Goal: Task Accomplishment & Management: Complete application form

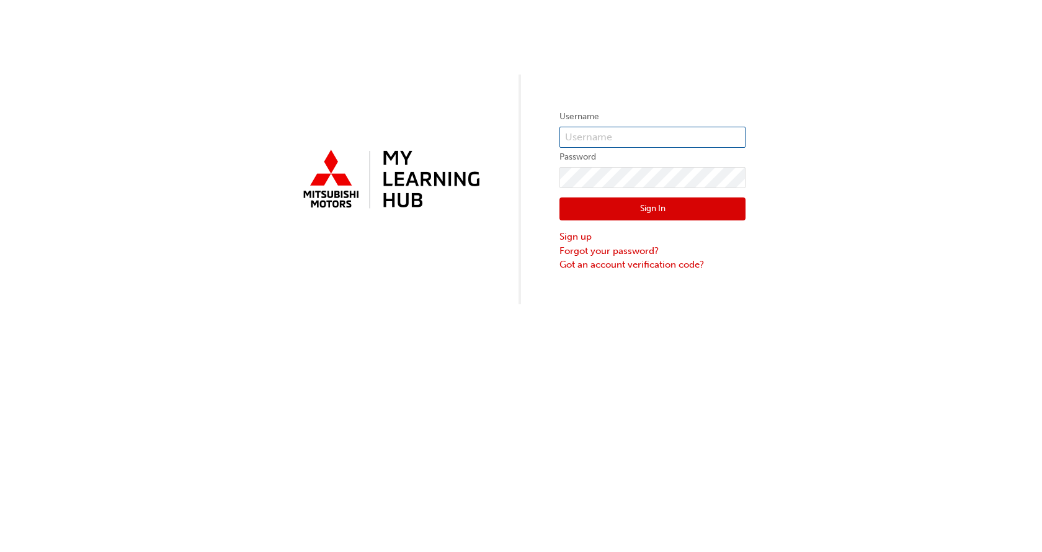
type input "[EMAIL_ADDRESS][DOMAIN_NAME]"
click at [653, 207] on button "Sign In" at bounding box center [653, 209] width 186 height 24
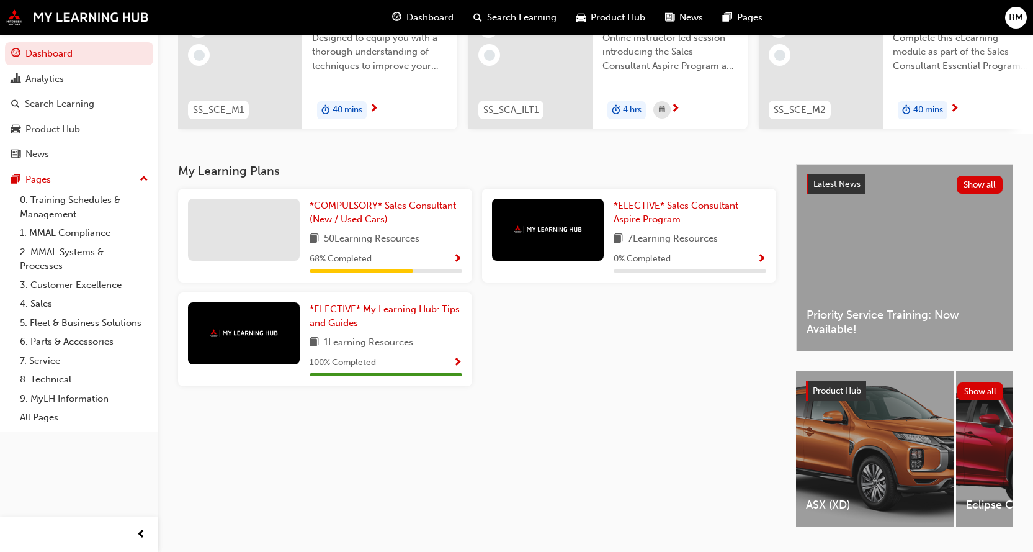
scroll to position [190, 0]
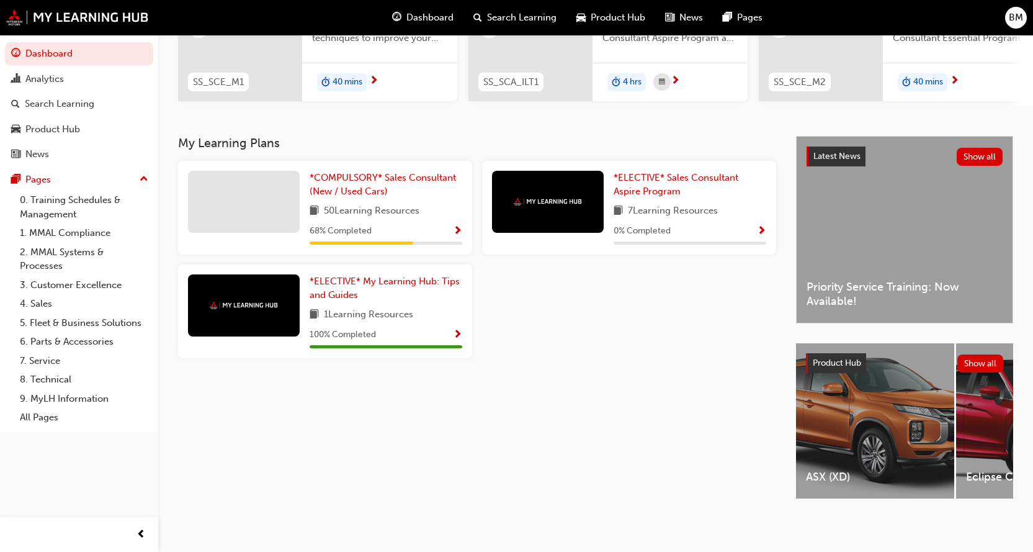
click at [392, 209] on span "50 Learning Resources" at bounding box center [372, 212] width 96 height 16
click at [457, 226] on span "Show Progress" at bounding box center [457, 231] width 9 height 11
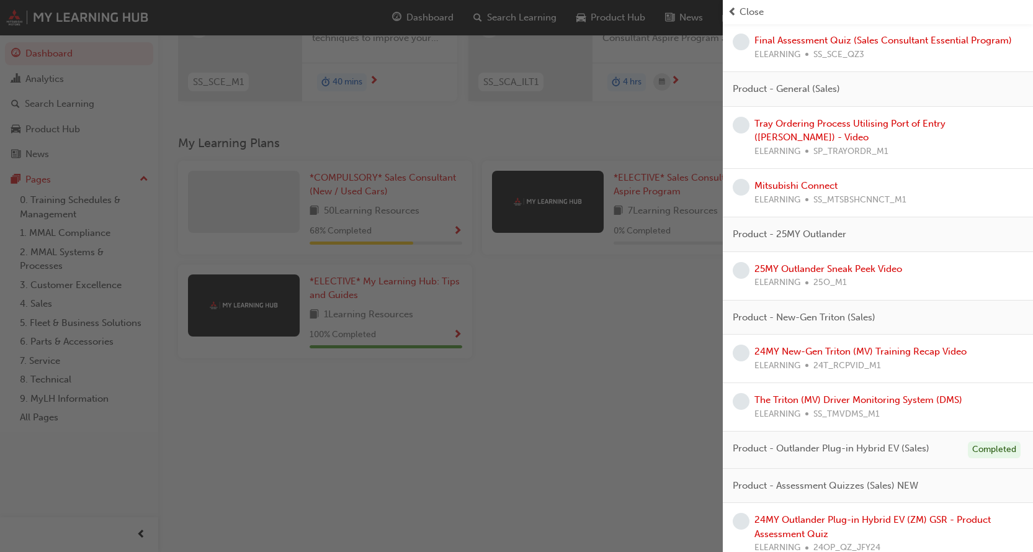
scroll to position [745, 0]
click at [806, 261] on link "25MY Outlander Sneak Peek Video" at bounding box center [828, 266] width 148 height 11
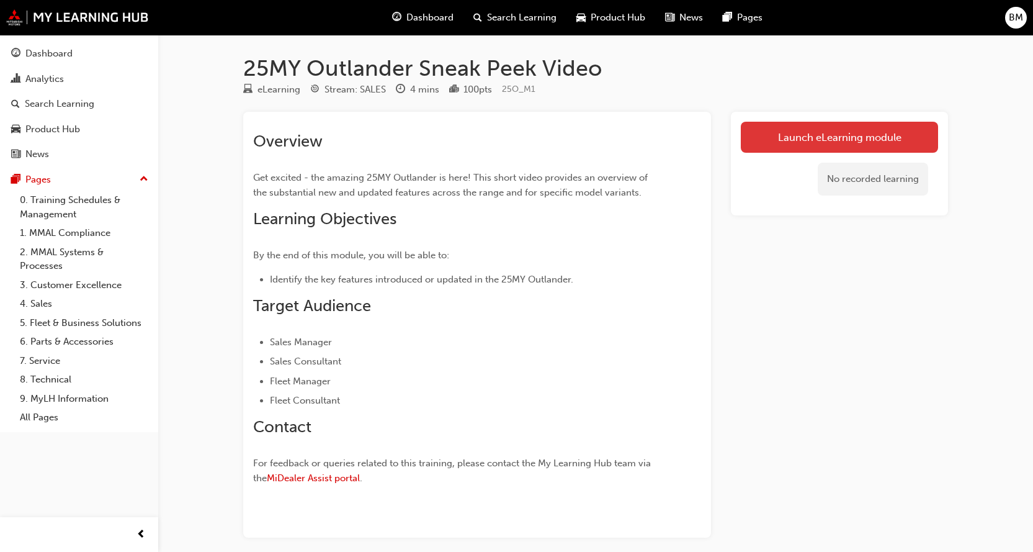
click at [836, 142] on link "Launch eLearning module" at bounding box center [839, 137] width 197 height 31
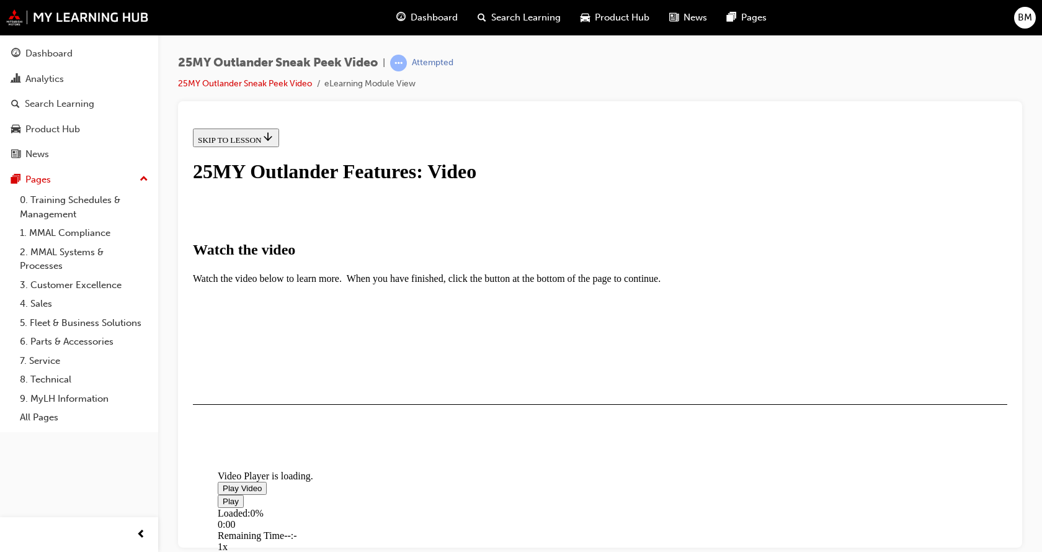
scroll to position [186, 0]
click at [223, 483] on span "Video player" at bounding box center [223, 487] width 0 height 9
click at [314, 445] on div "I HAVE WATCHED THIS VIDEO" at bounding box center [256, 440] width 116 height 10
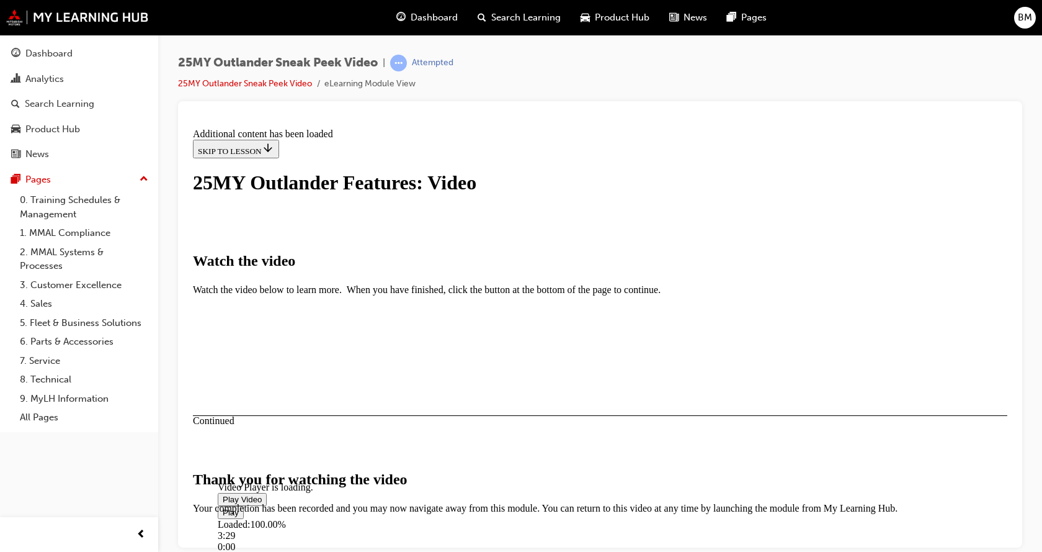
scroll to position [408, 0]
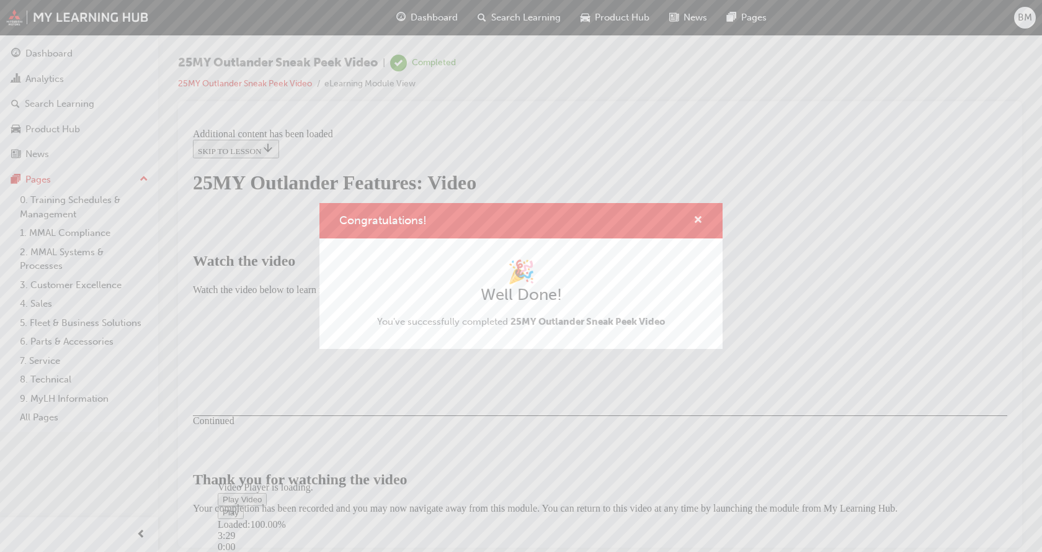
click at [699, 217] on span "cross-icon" at bounding box center [698, 220] width 9 height 11
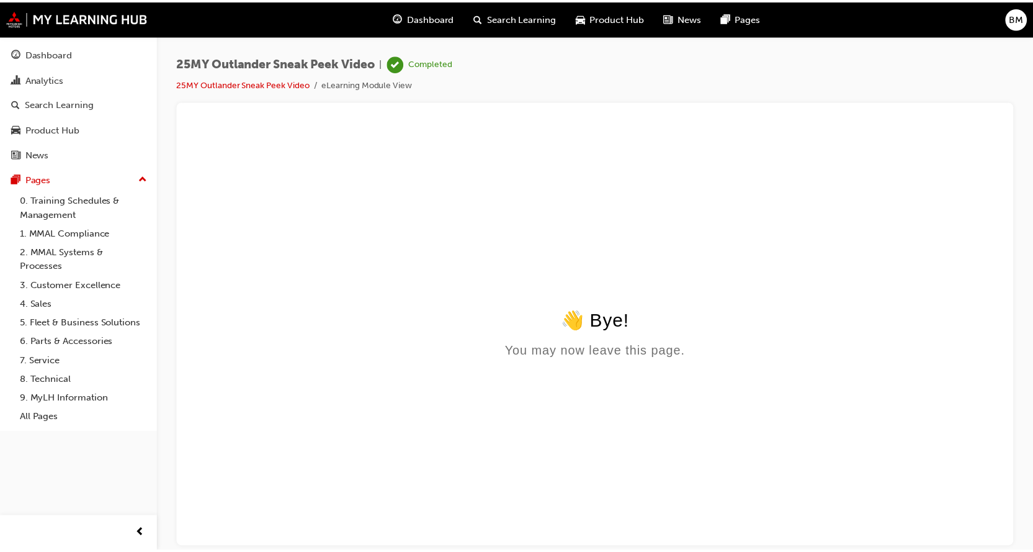
scroll to position [0, 0]
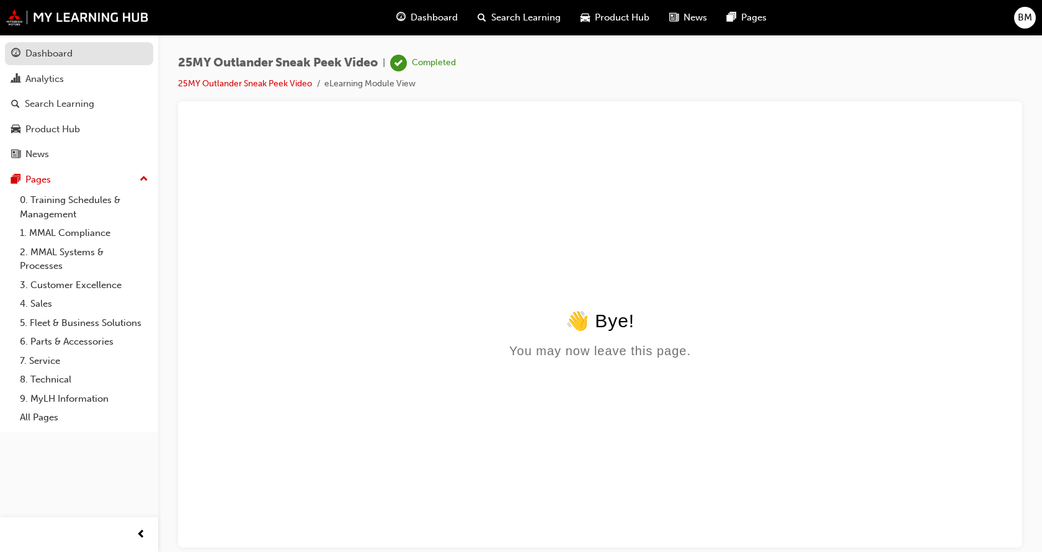
click at [50, 51] on div "Dashboard" at bounding box center [48, 54] width 47 height 14
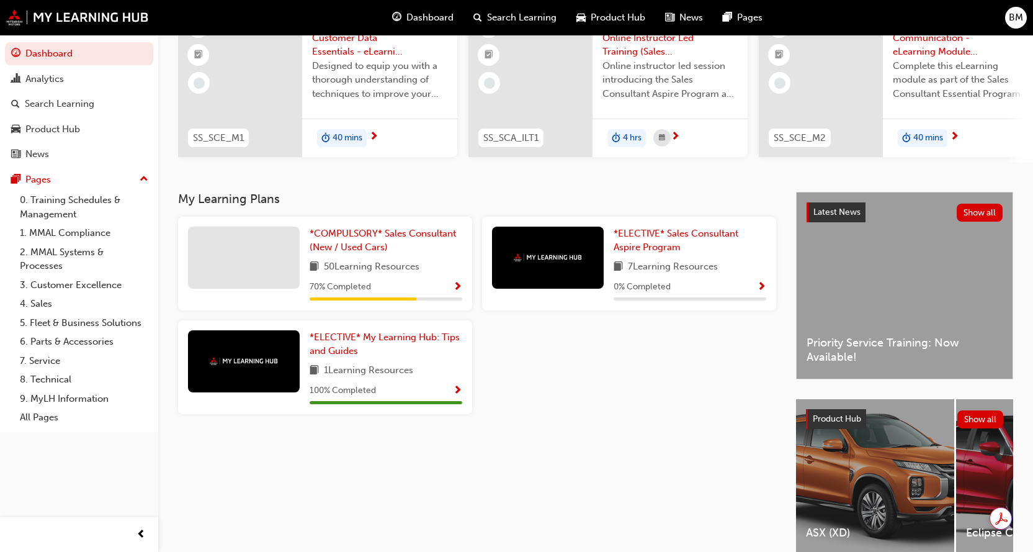
scroll to position [62, 0]
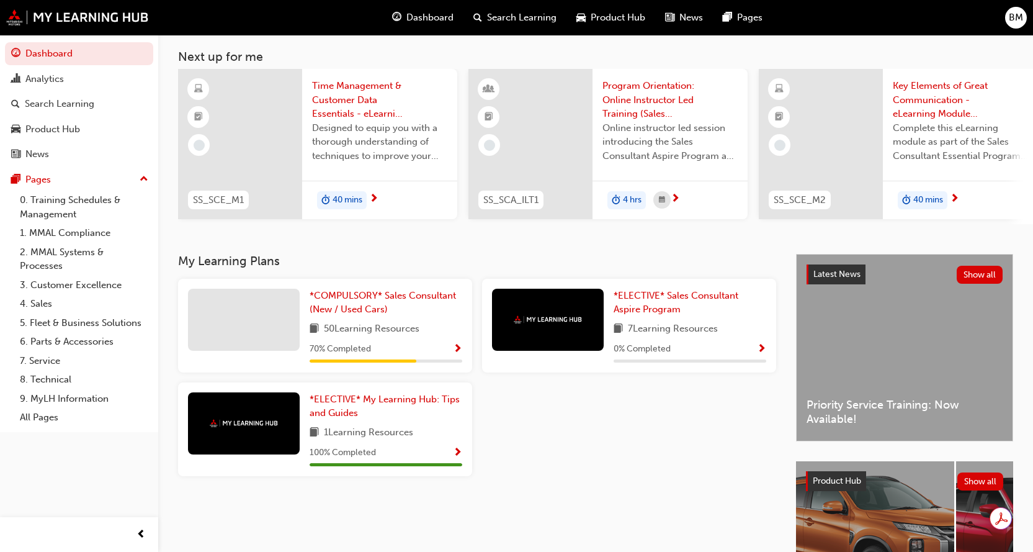
click at [459, 354] on span "Show Progress" at bounding box center [457, 349] width 9 height 11
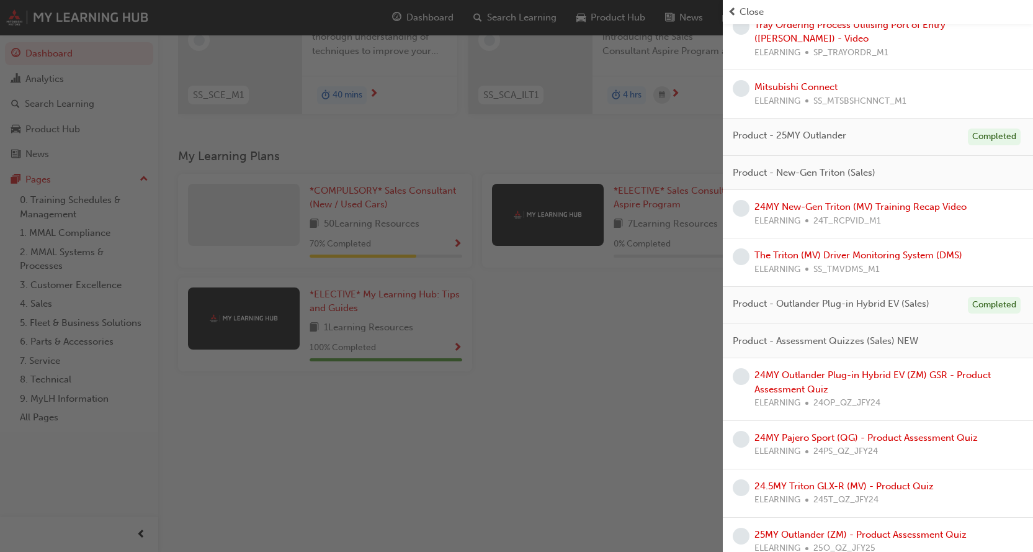
scroll to position [190, 0]
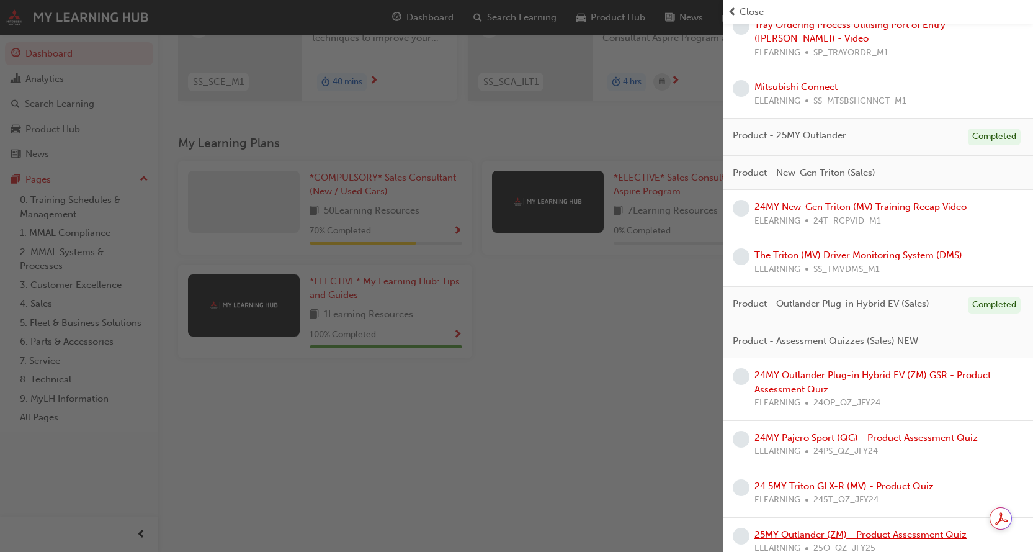
click at [820, 529] on link "25MY Outlander (ZM) - Product Assessment Quiz" at bounding box center [860, 534] width 212 height 11
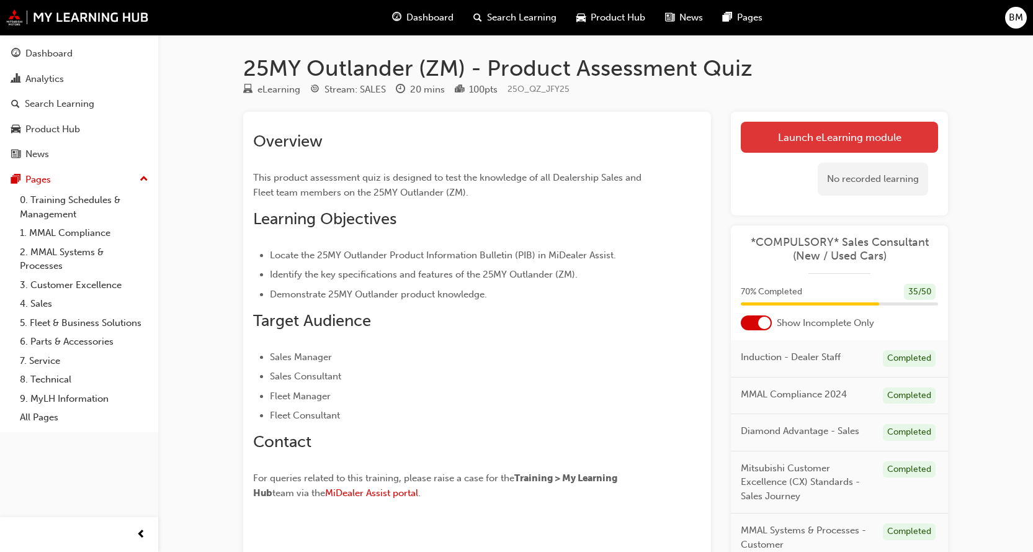
click at [825, 129] on link "Launch eLearning module" at bounding box center [839, 137] width 197 height 31
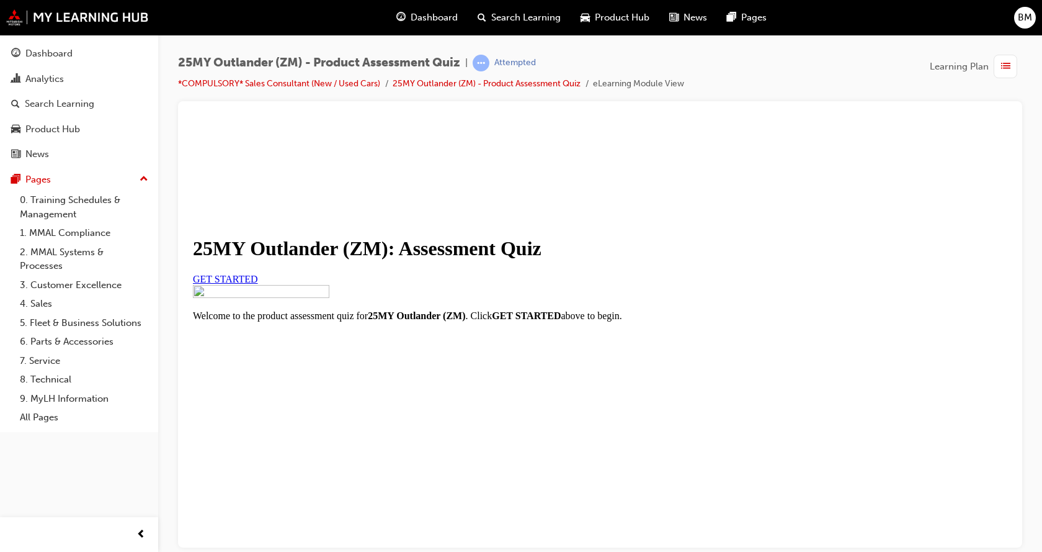
click at [258, 284] on span "GET STARTED" at bounding box center [225, 278] width 65 height 11
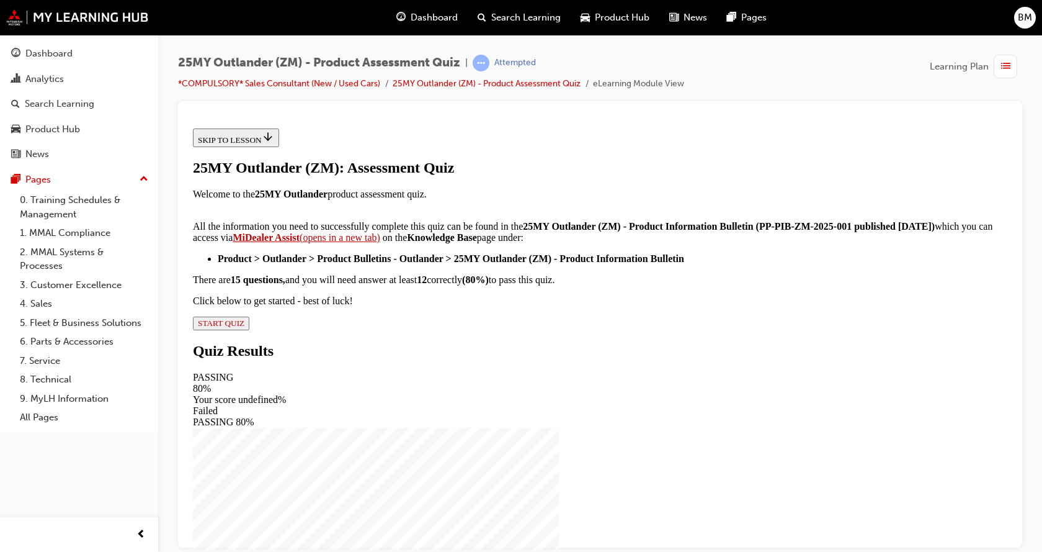
scroll to position [220, 0]
click at [244, 327] on span "START QUIZ" at bounding box center [221, 322] width 47 height 9
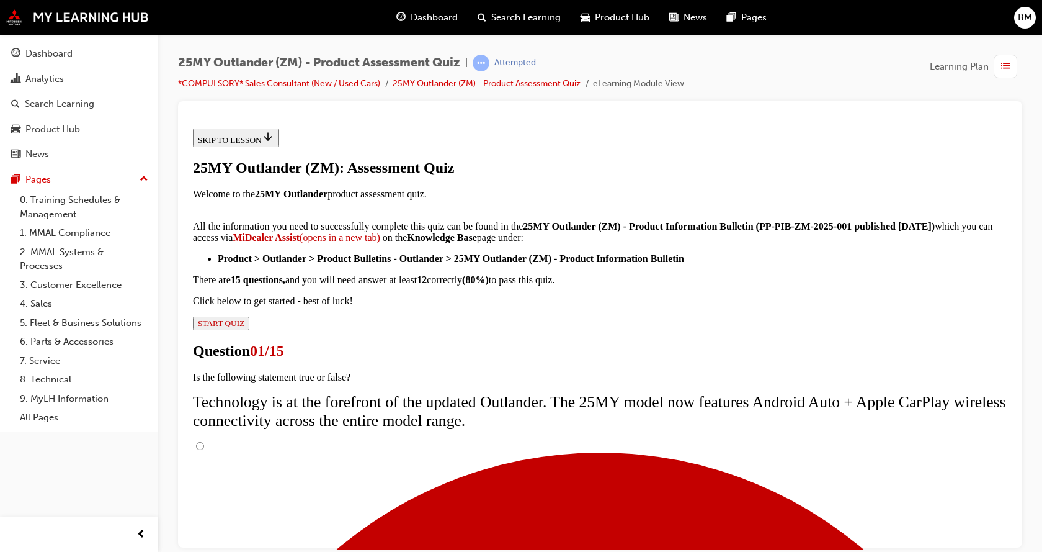
click at [204, 441] on input "True" at bounding box center [200, 445] width 8 height 8
radio input "true"
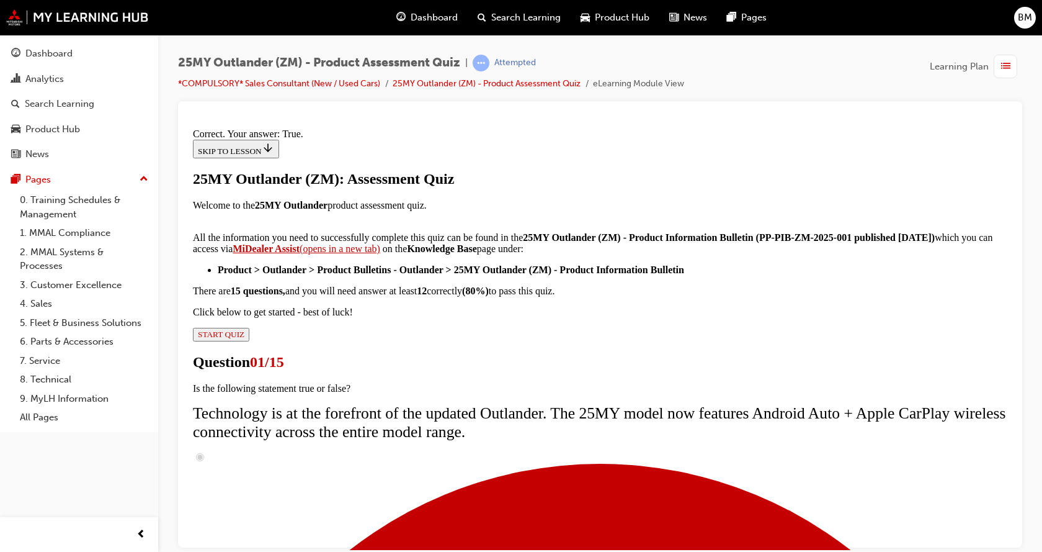
scroll to position [164, 0]
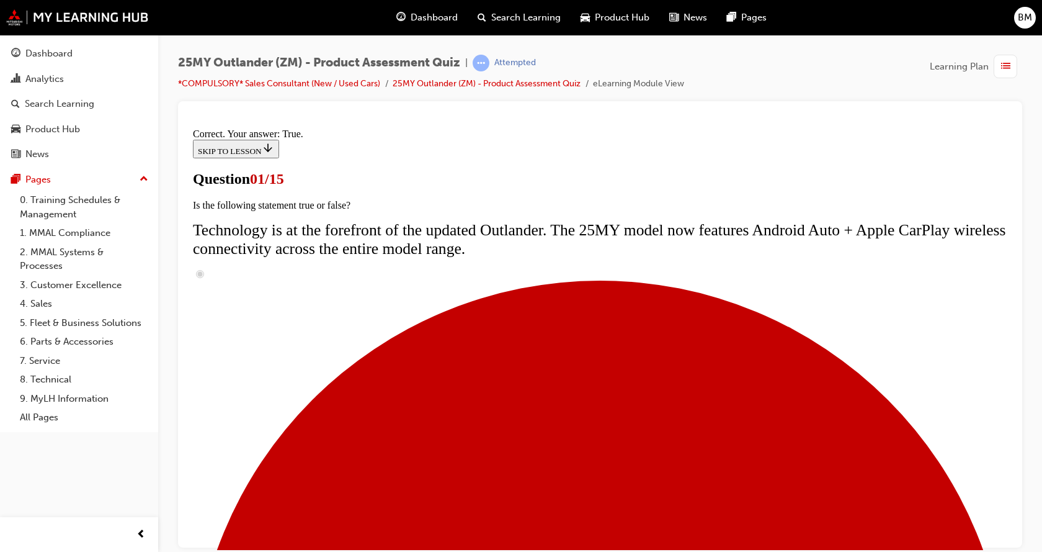
scroll to position [248, 0]
radio input "true"
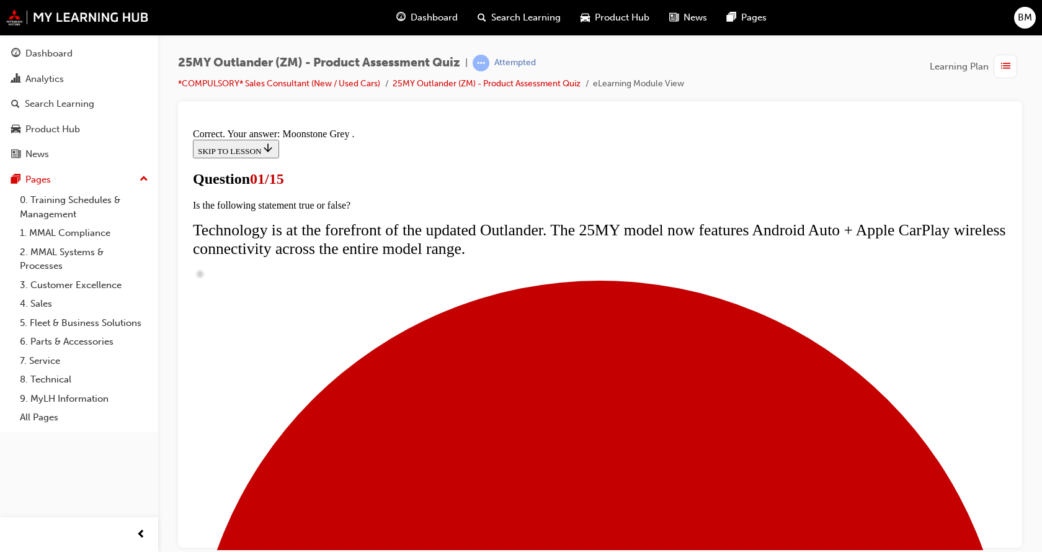
scroll to position [320, 0]
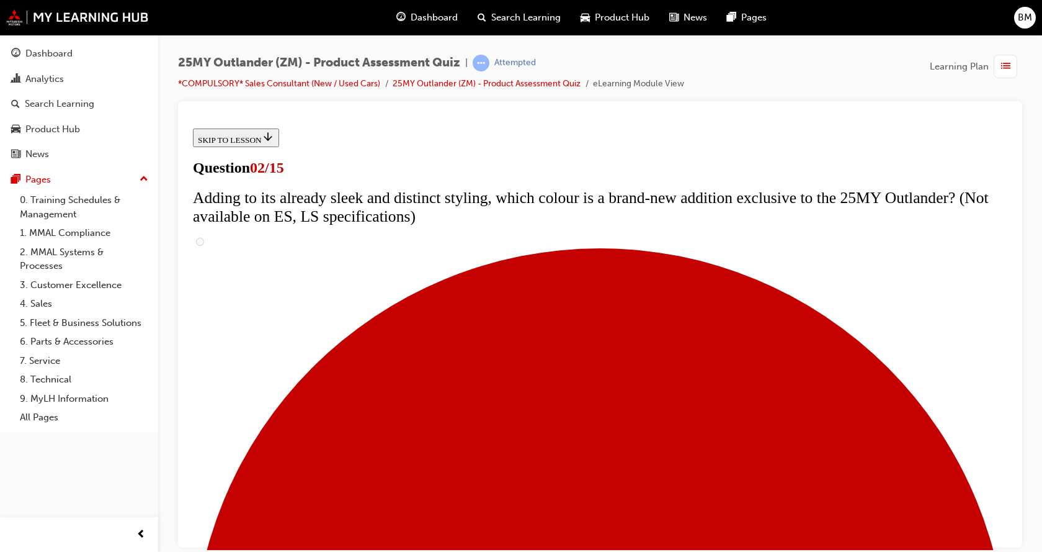
scroll to position [248, 0]
checkbox input "true"
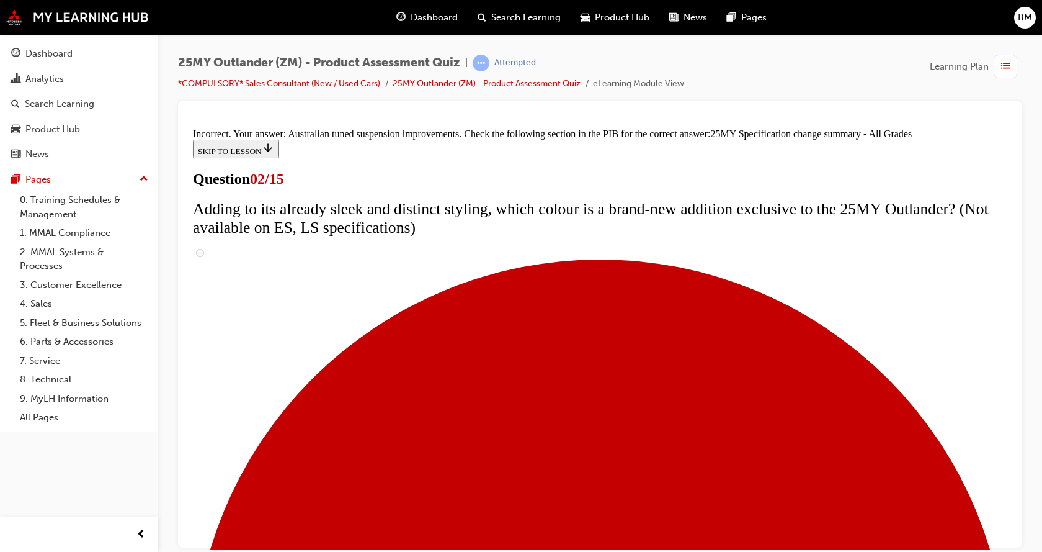
scroll to position [439, 0]
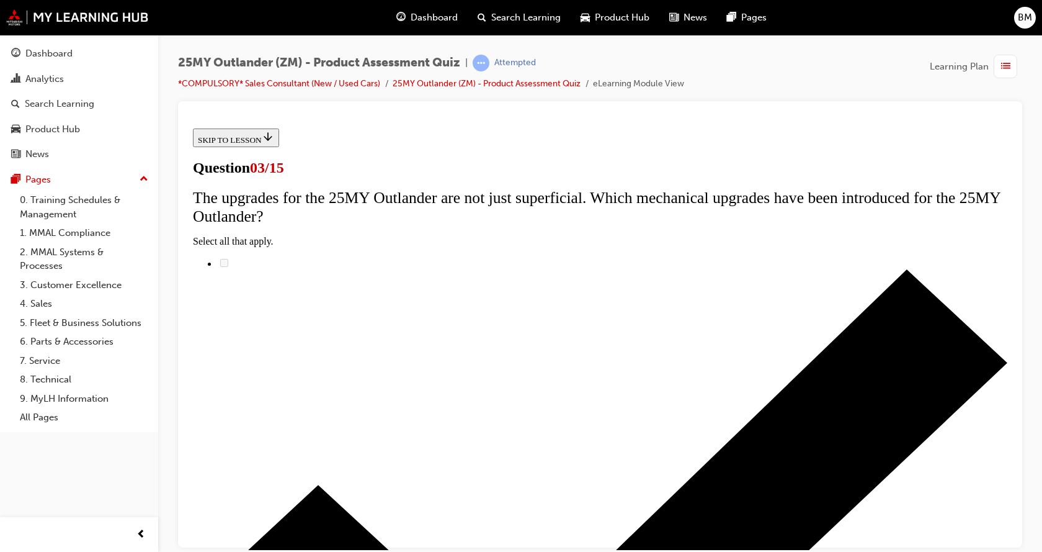
scroll to position [182, 0]
radio input "true"
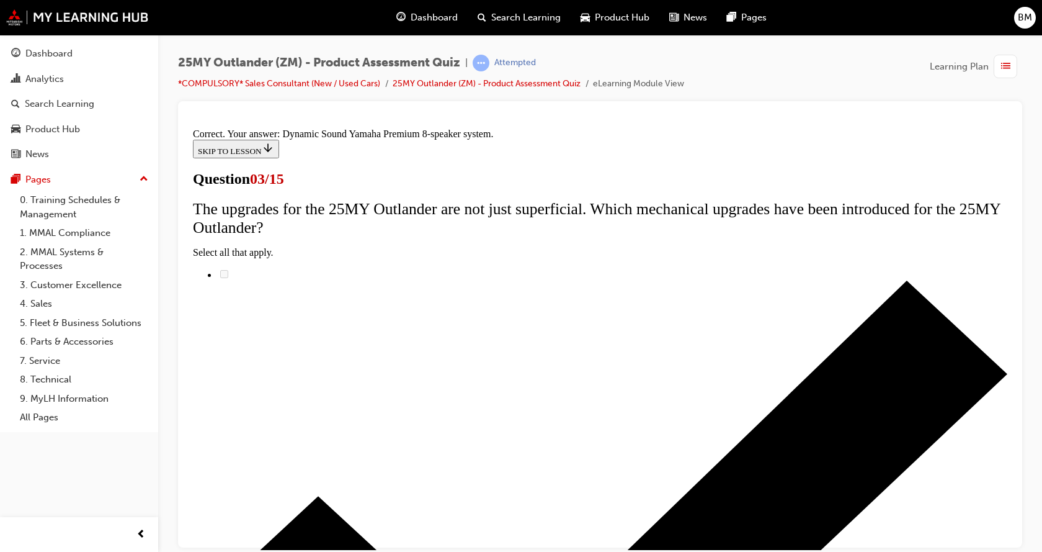
scroll to position [221, 0]
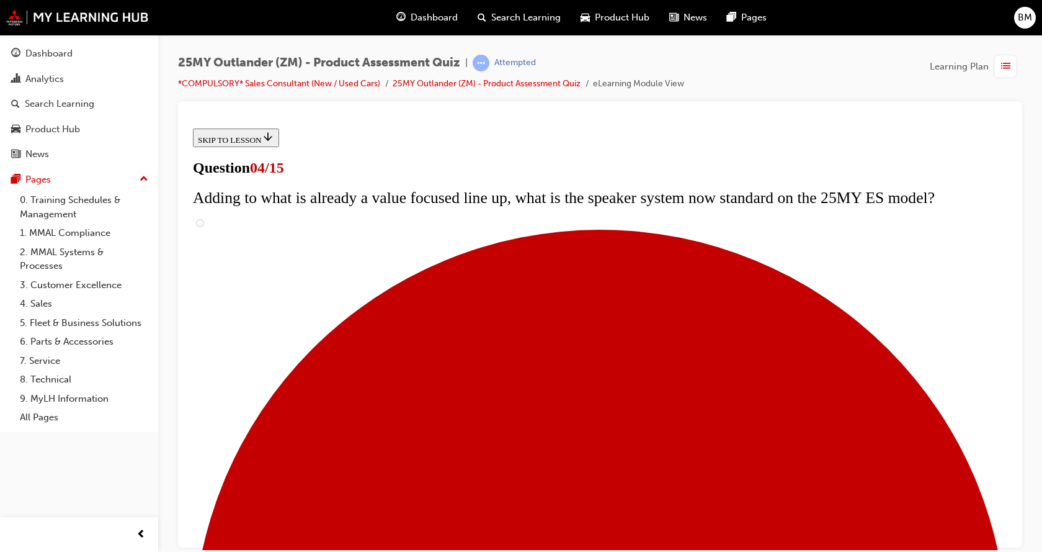
scroll to position [124, 0]
checkbox input "true"
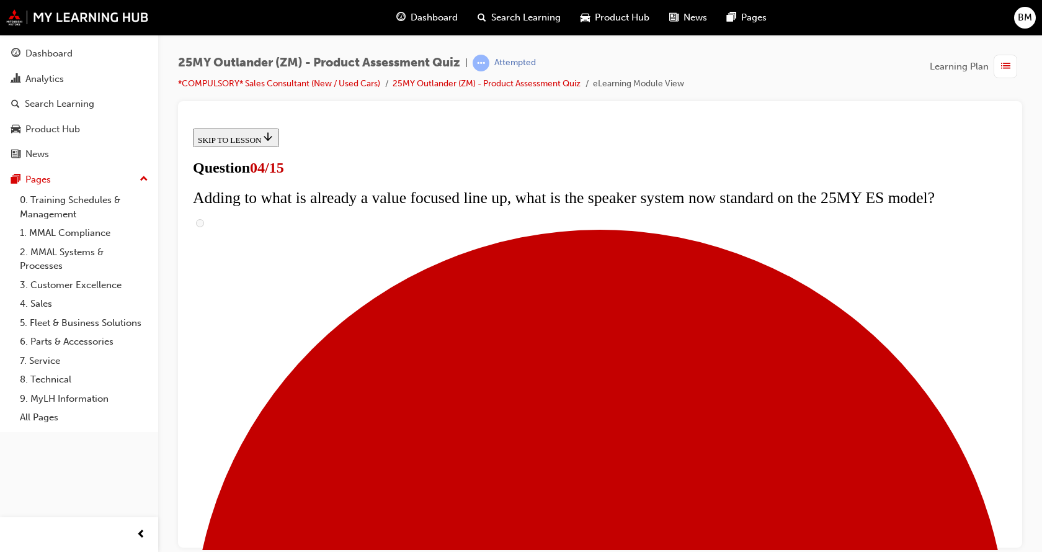
checkbox input "true"
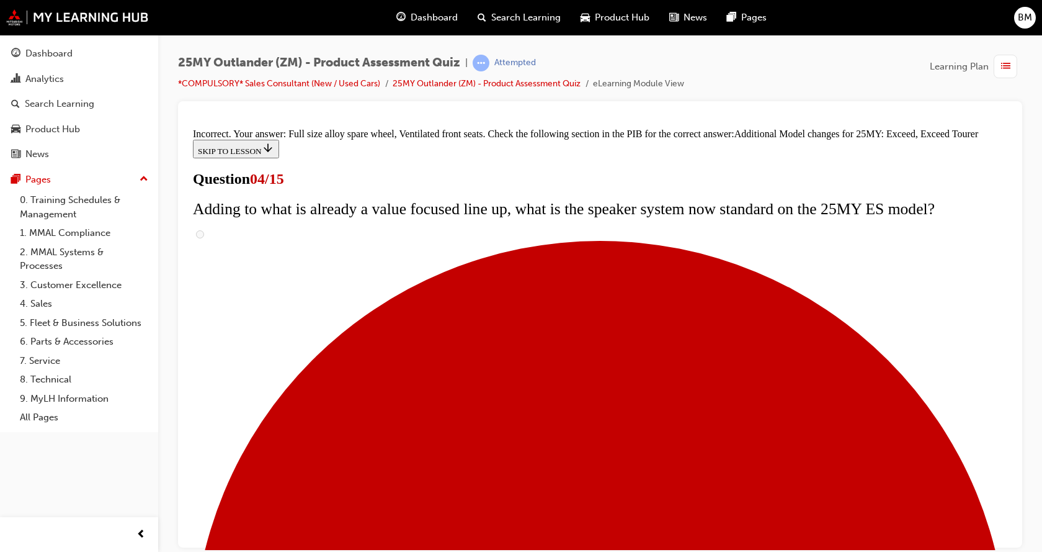
scroll to position [488, 0]
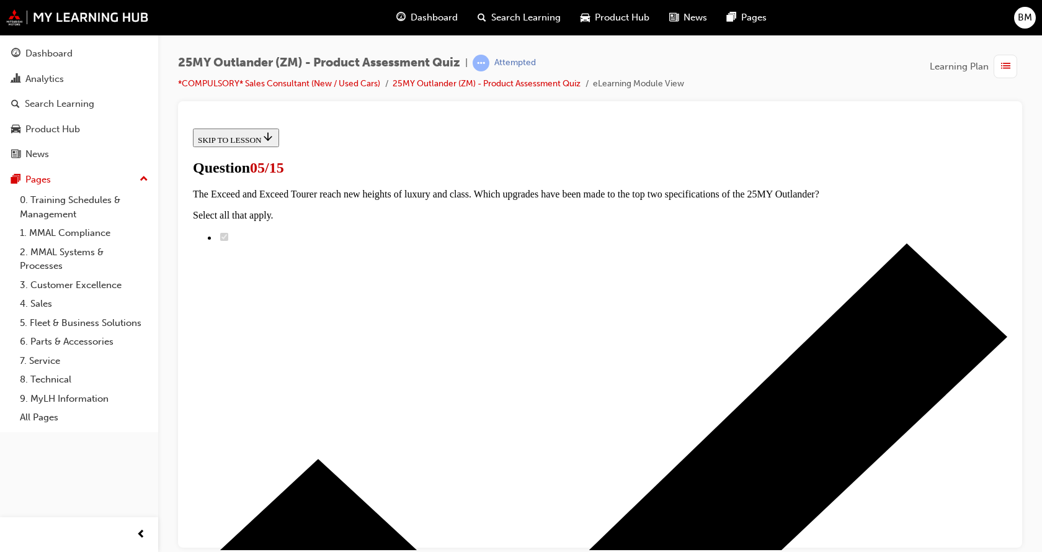
scroll to position [124, 0]
radio input "true"
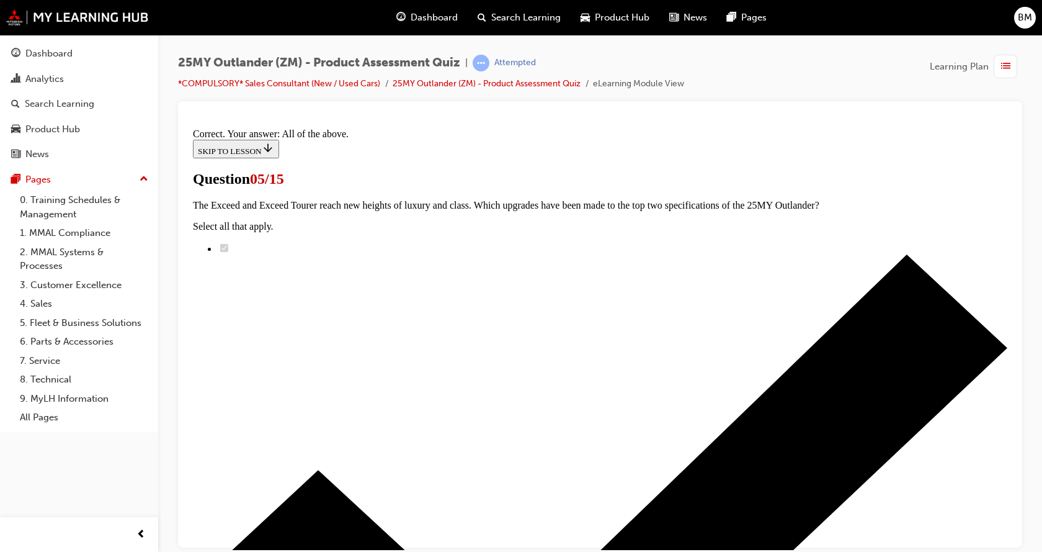
scroll to position [320, 0]
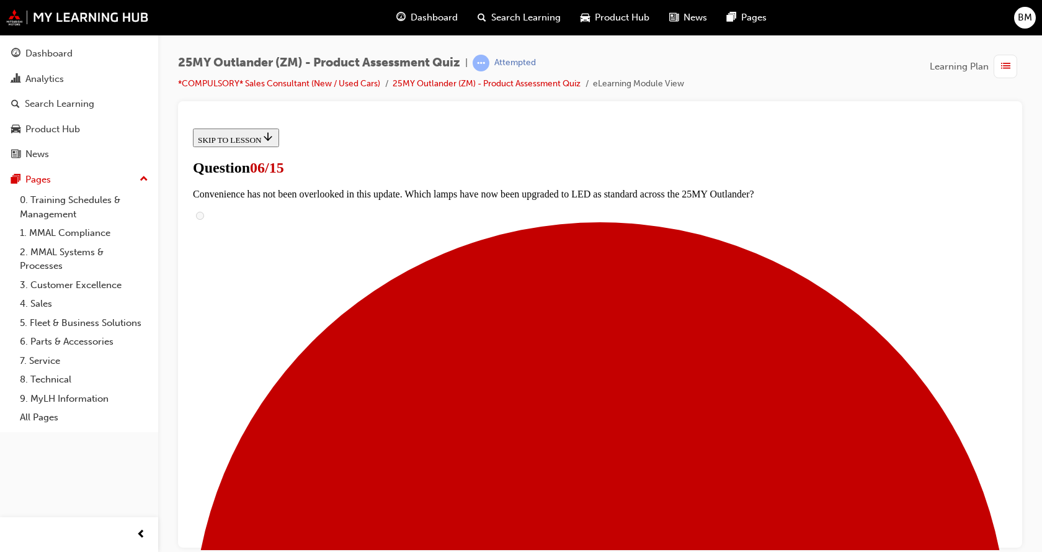
scroll to position [310, 0]
radio input "true"
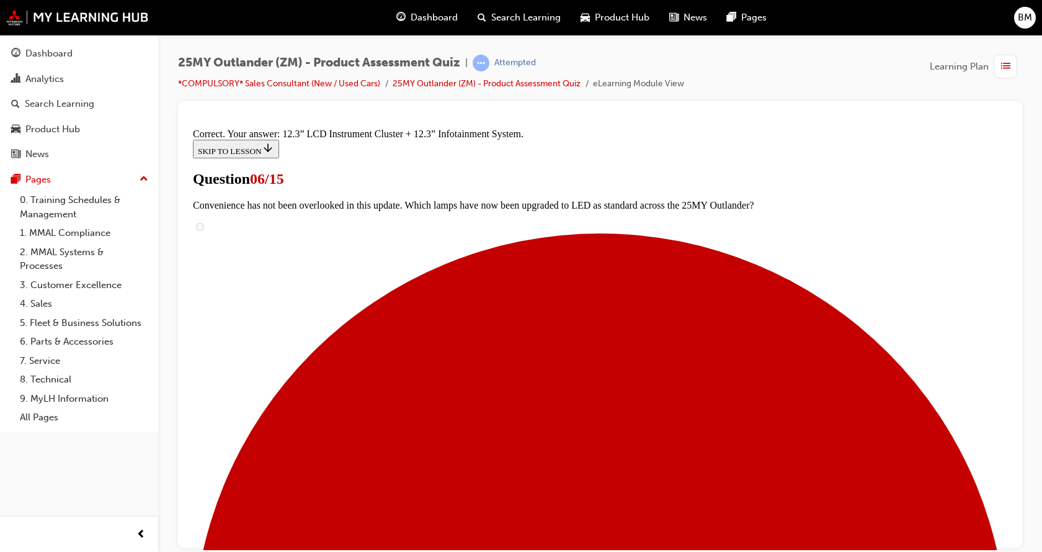
scroll to position [437, 0]
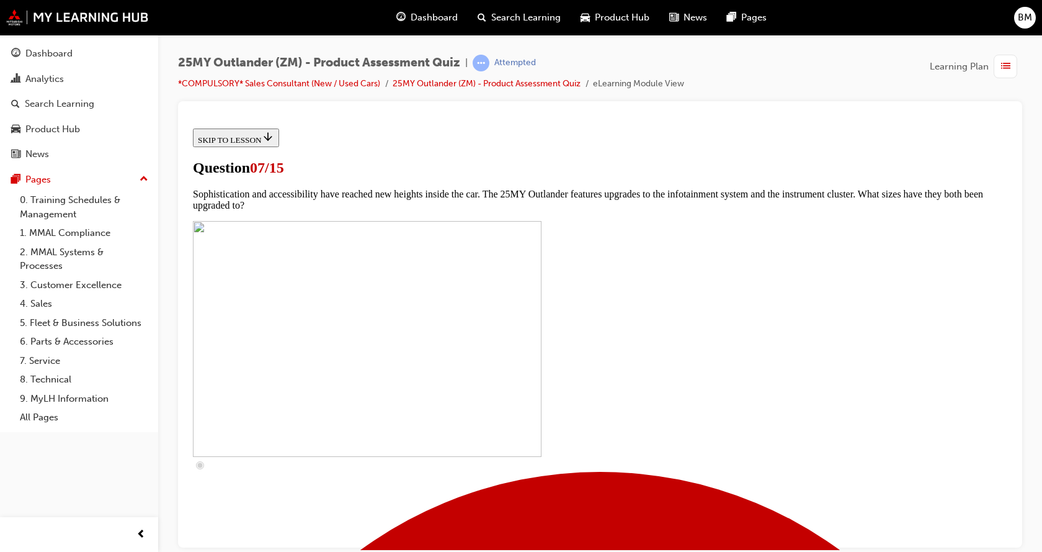
scroll to position [372, 0]
checkbox input "true"
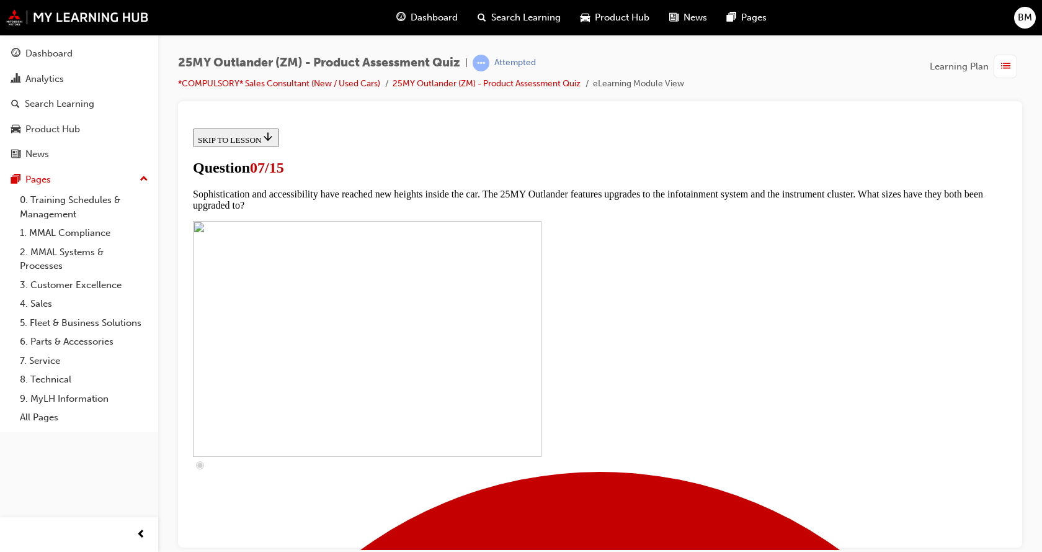
checkbox input "true"
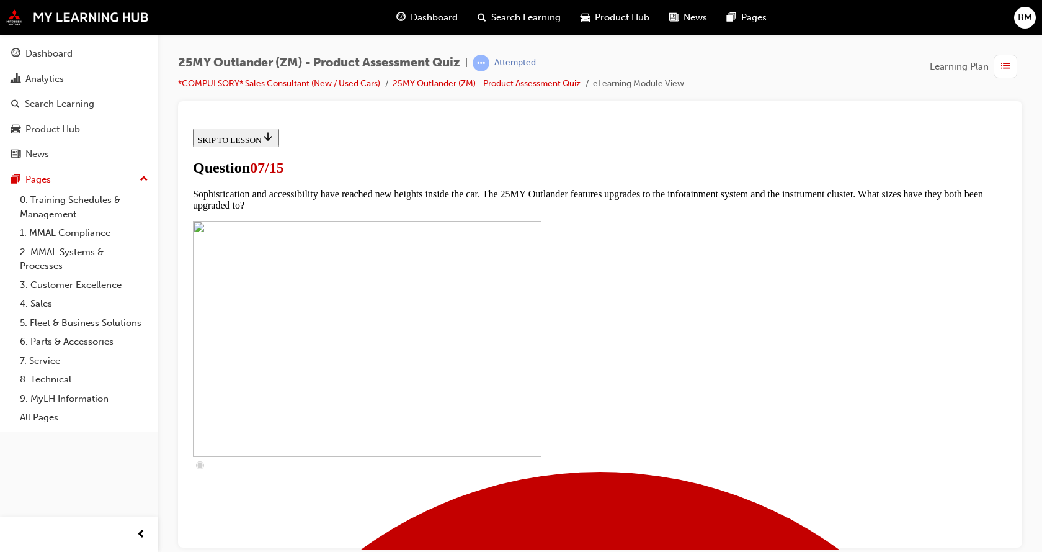
checkbox input "true"
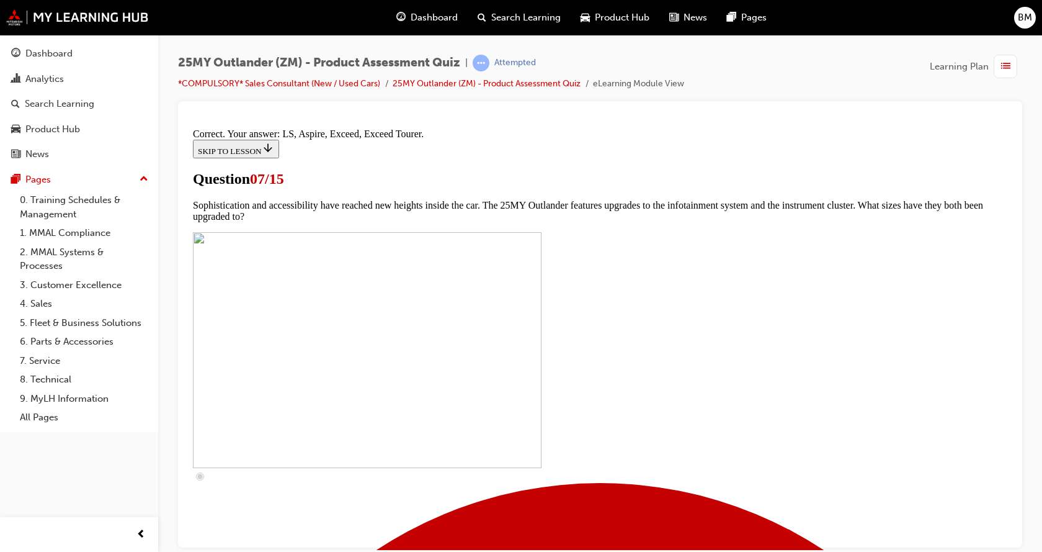
scroll to position [579, 0]
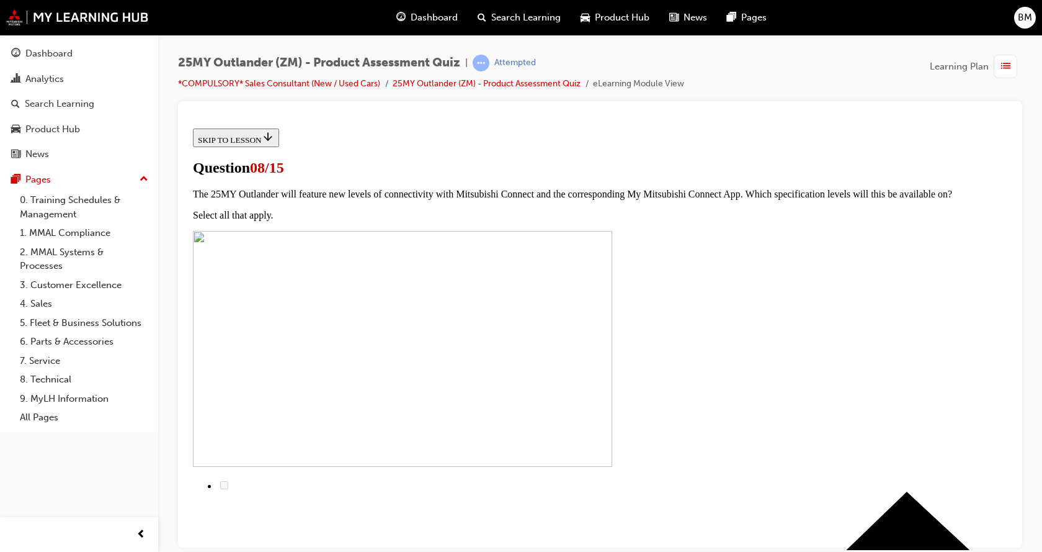
scroll to position [124, 0]
radio input "true"
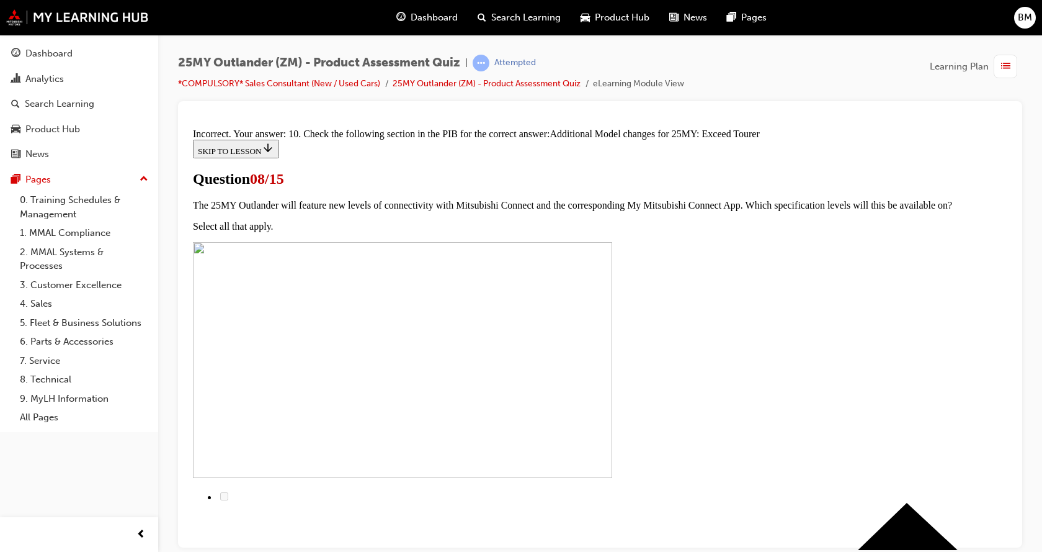
scroll to position [173, 0]
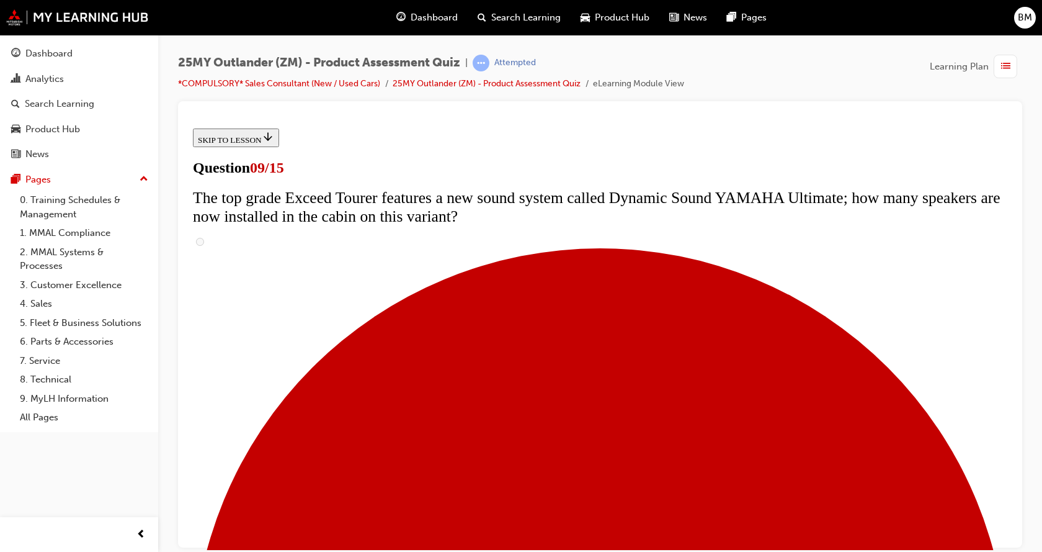
scroll to position [434, 0]
radio input "true"
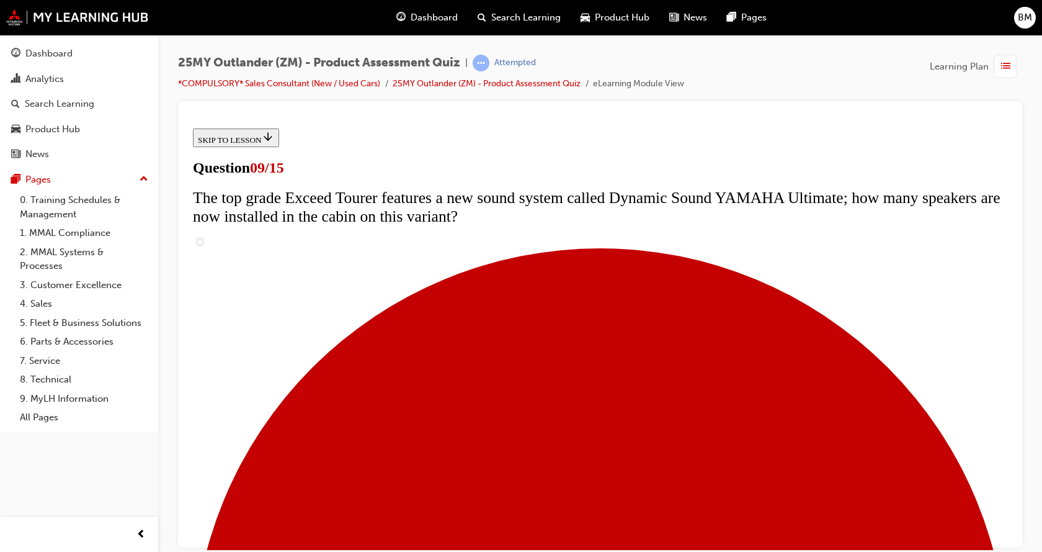
radio input "true"
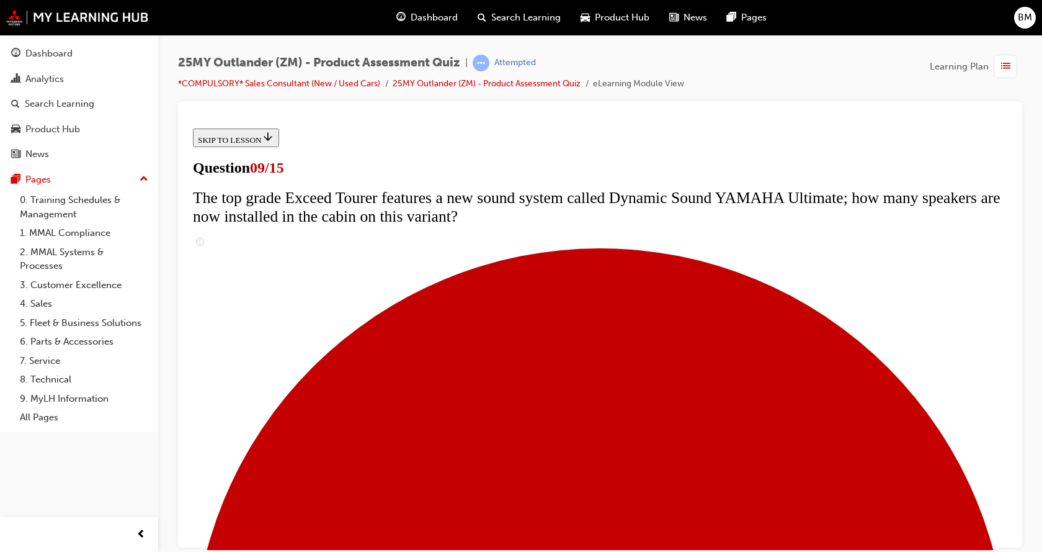
radio input "true"
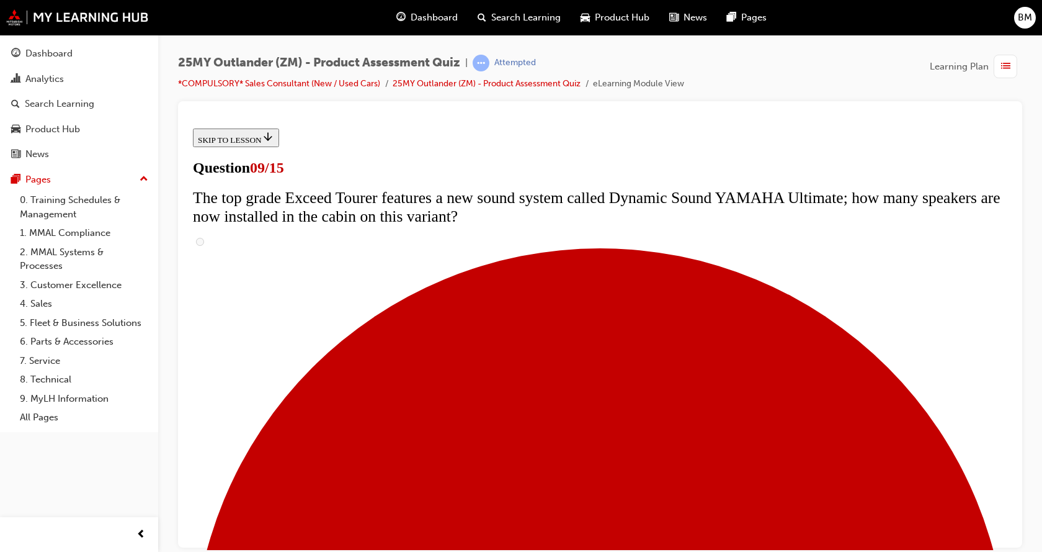
radio input "true"
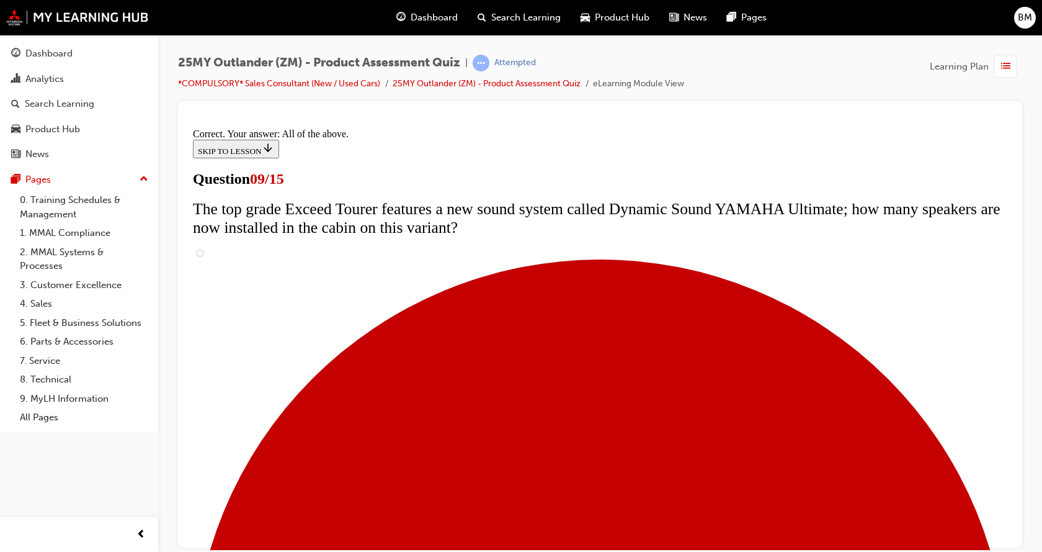
scroll to position [665, 0]
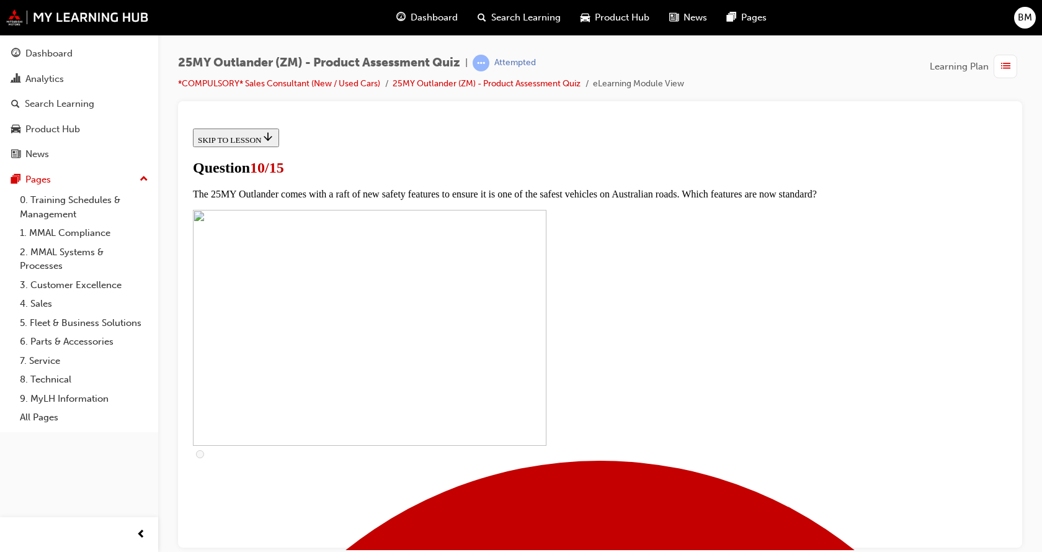
scroll to position [372, 0]
checkbox input "true"
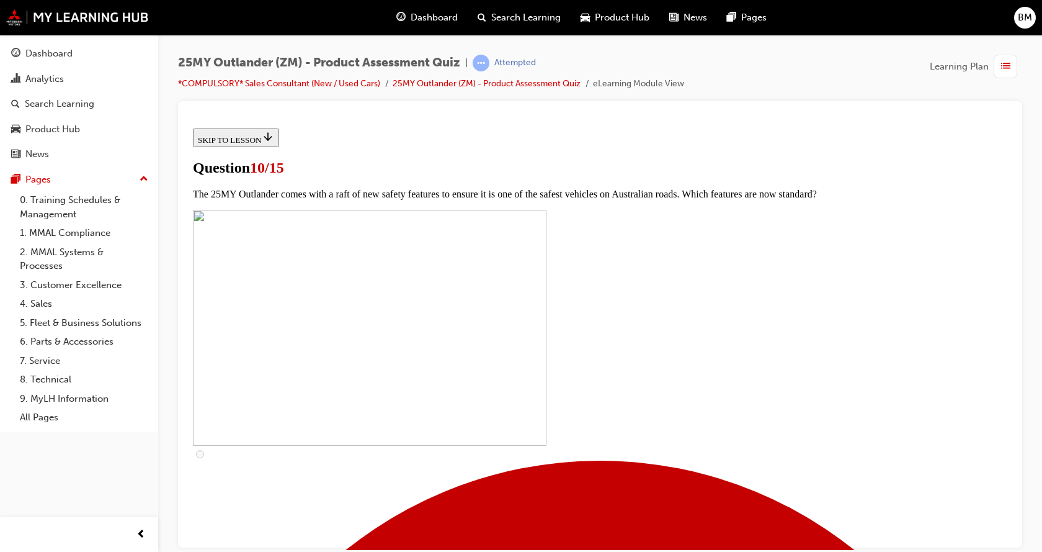
checkbox input "true"
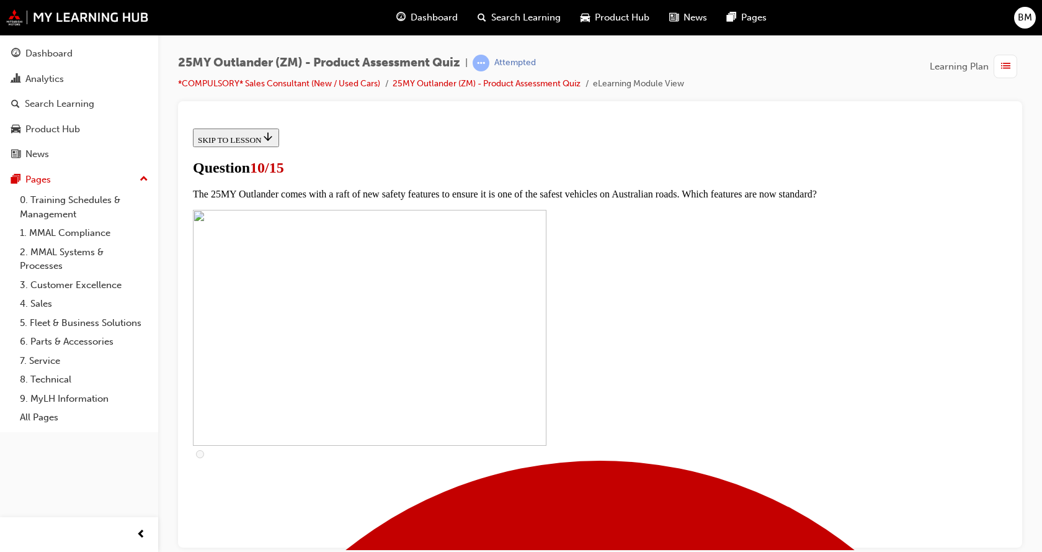
checkbox input "true"
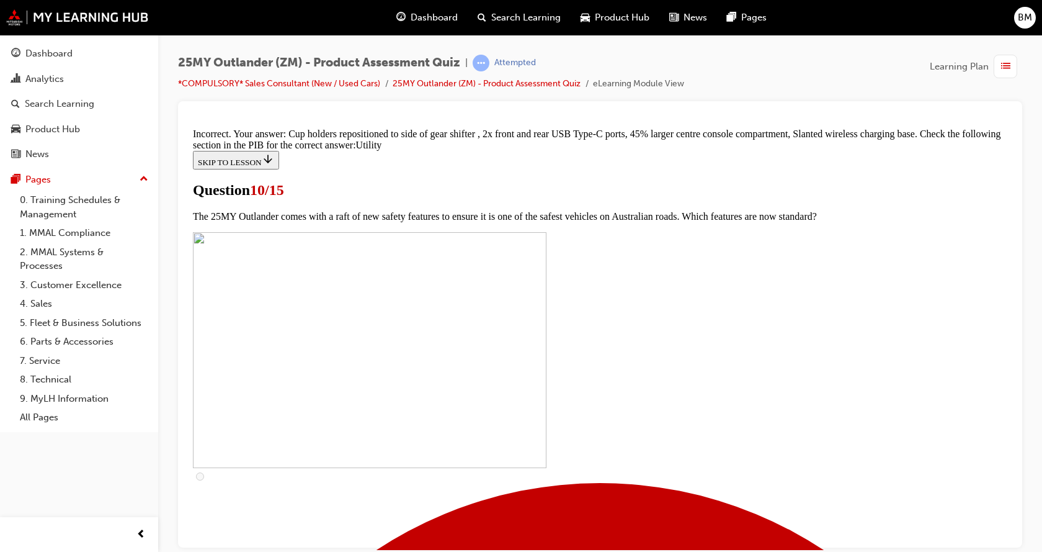
scroll to position [625, 0]
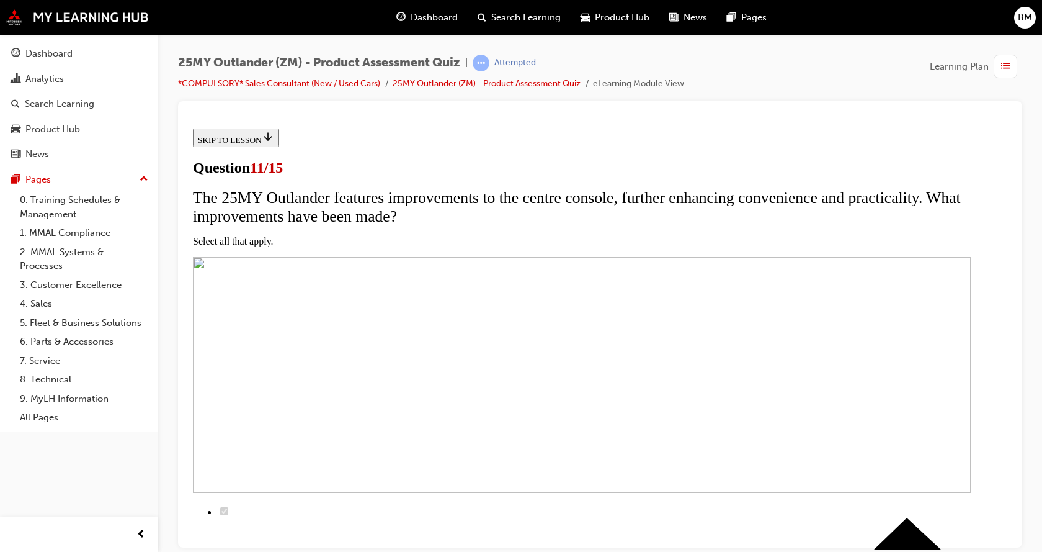
scroll to position [124, 0]
checkbox input "true"
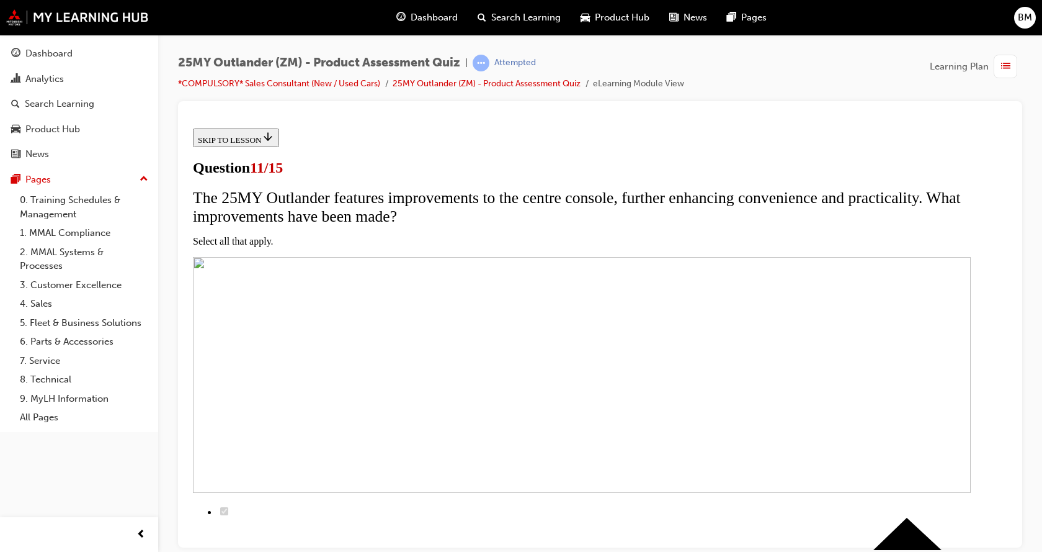
checkbox input "true"
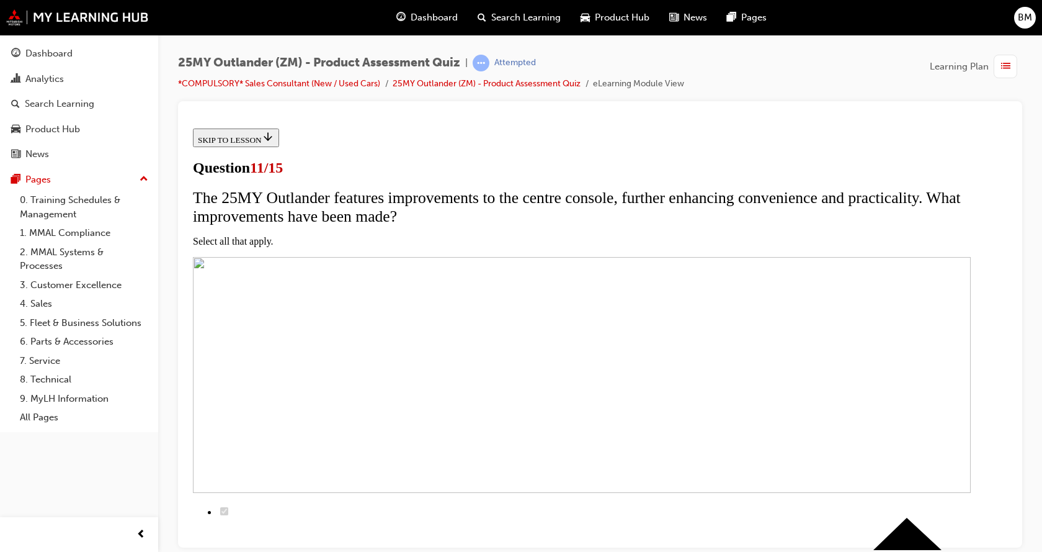
checkbox input "true"
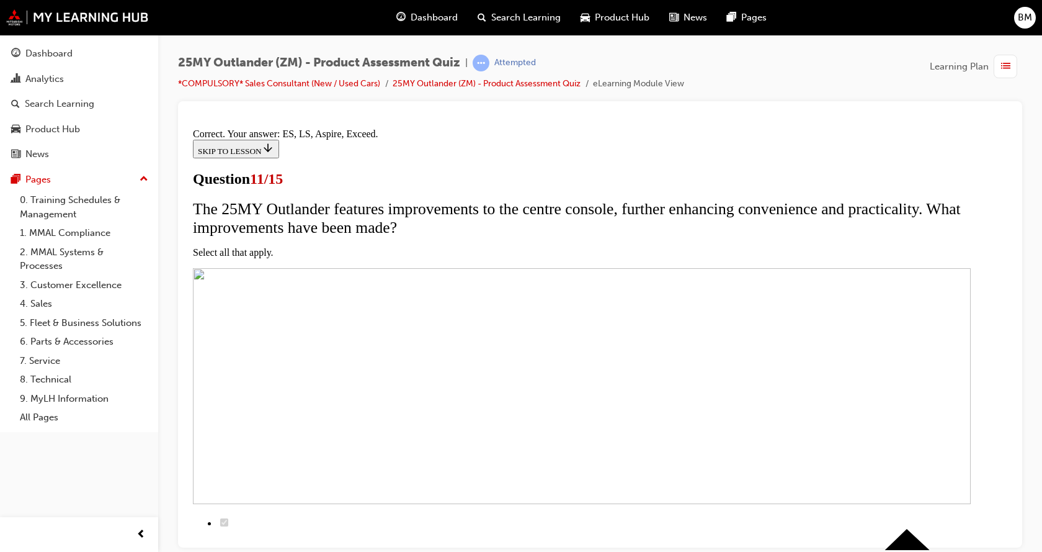
scroll to position [313, 0]
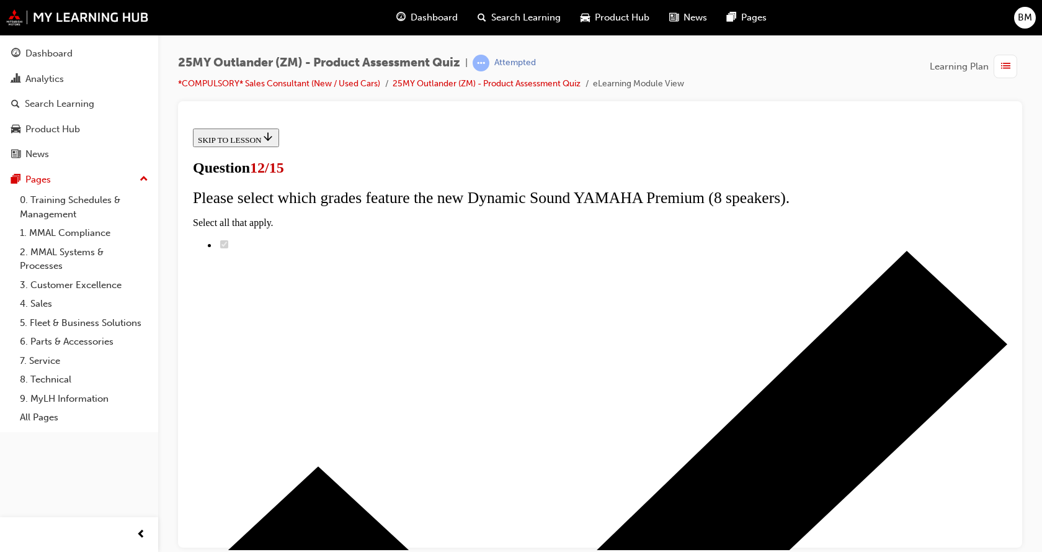
scroll to position [99, 0]
radio input "true"
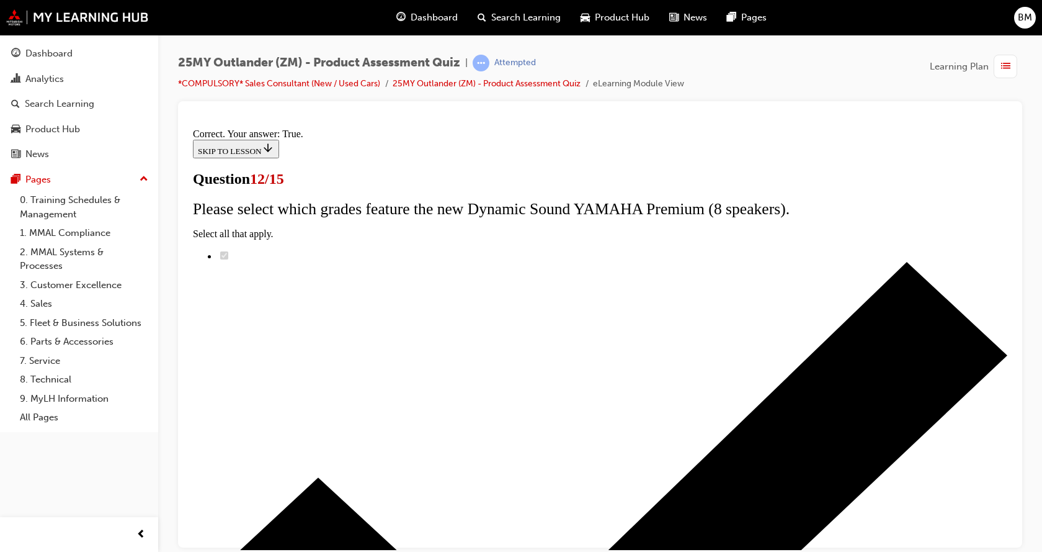
scroll to position [164, 0]
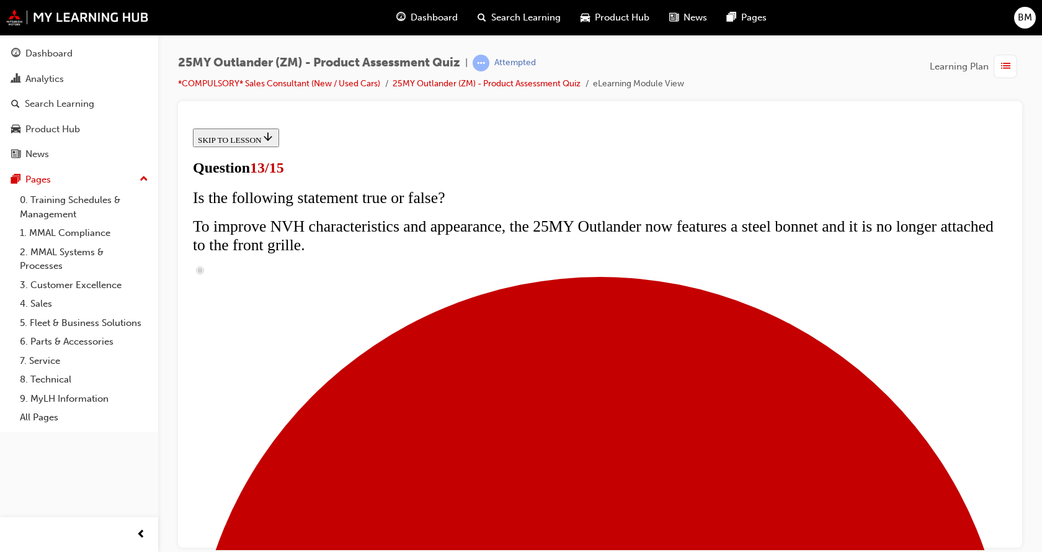
scroll to position [248, 0]
radio input "true"
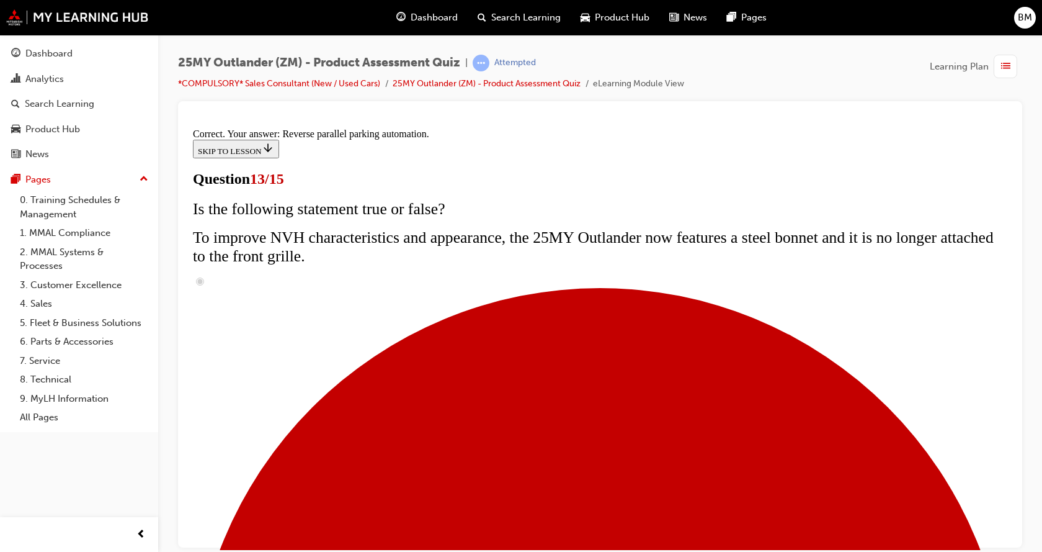
scroll to position [341, 0]
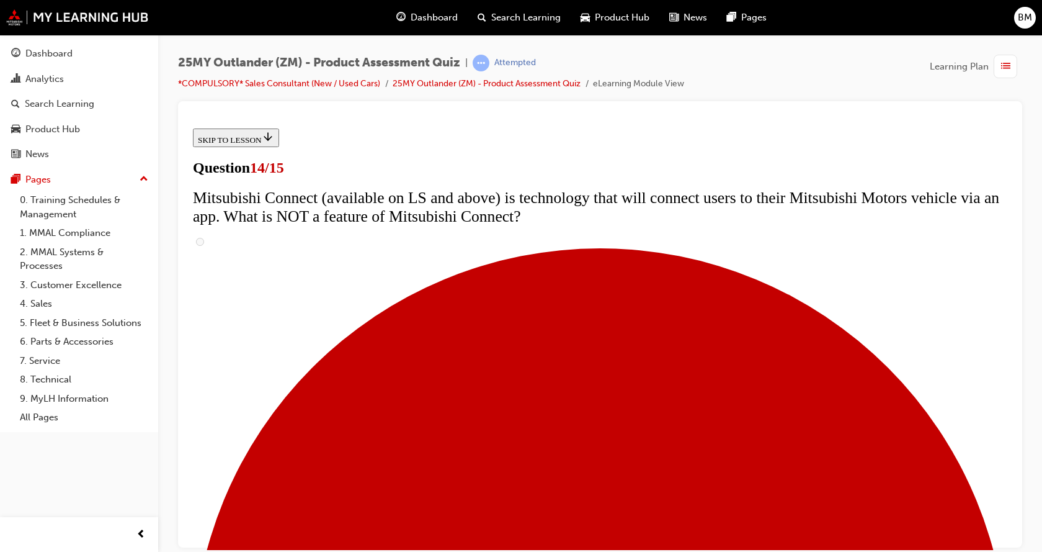
scroll to position [434, 0]
radio input "true"
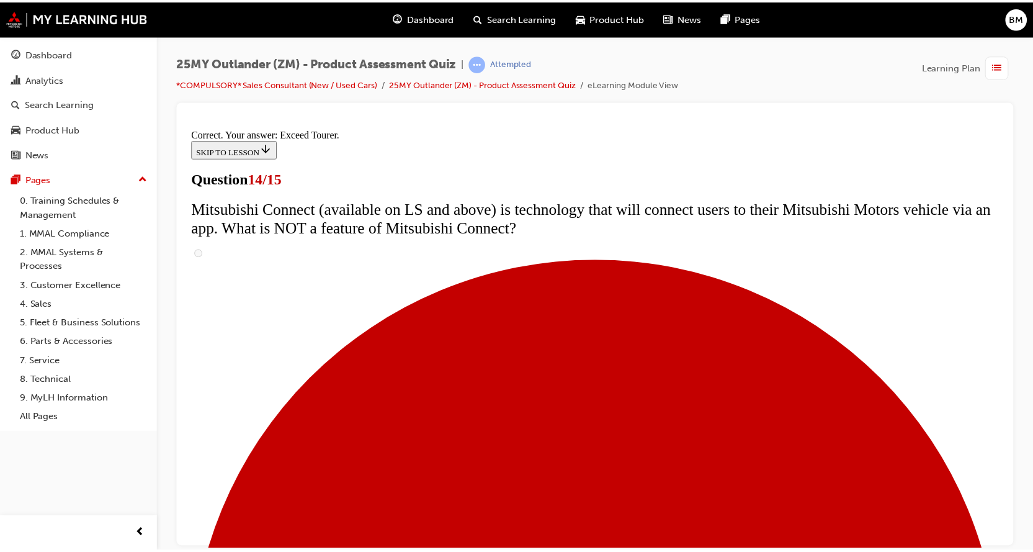
scroll to position [537, 0]
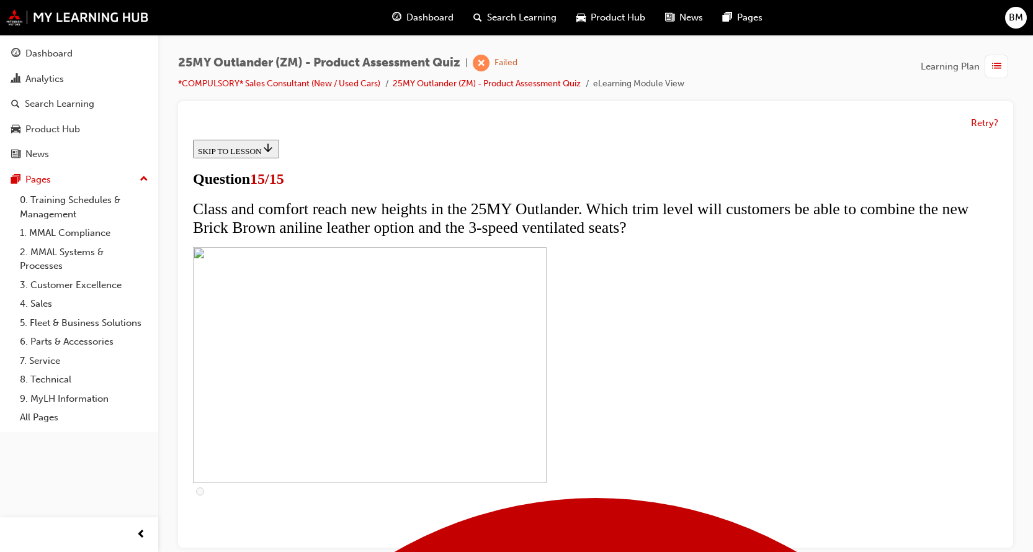
scroll to position [186, 0]
click at [978, 123] on button "Retry?" at bounding box center [984, 123] width 27 height 14
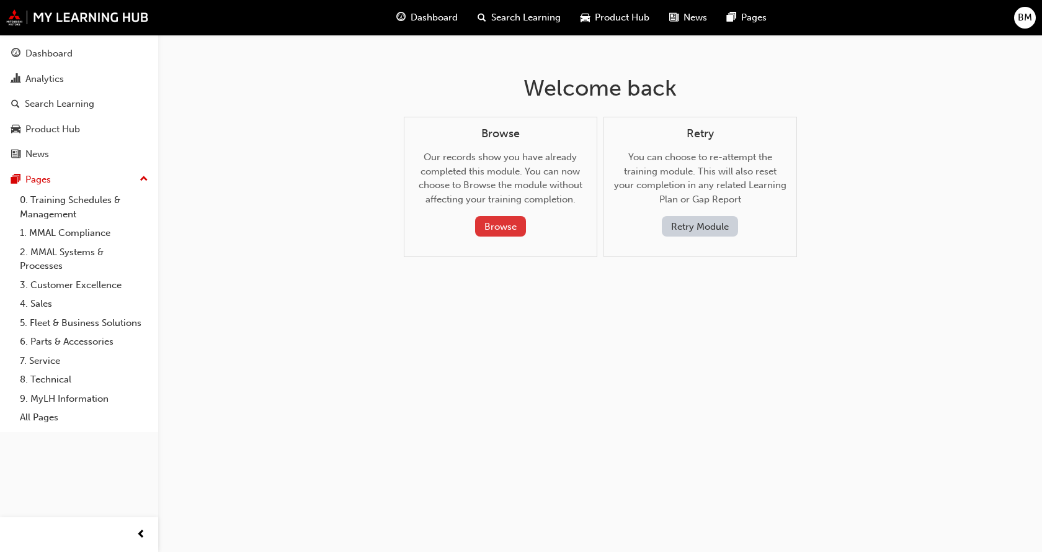
click at [500, 225] on button "Browse" at bounding box center [500, 226] width 51 height 20
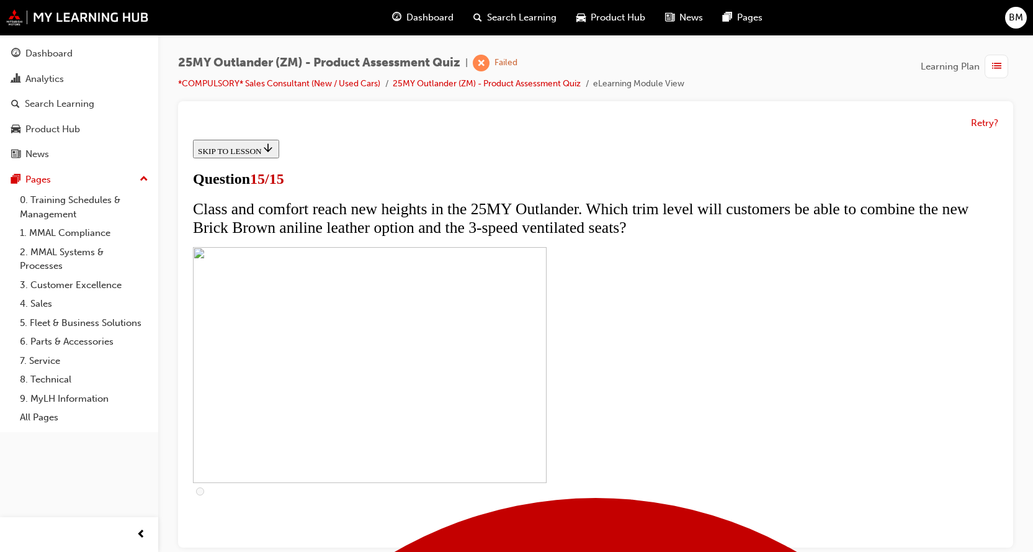
scroll to position [222, 0]
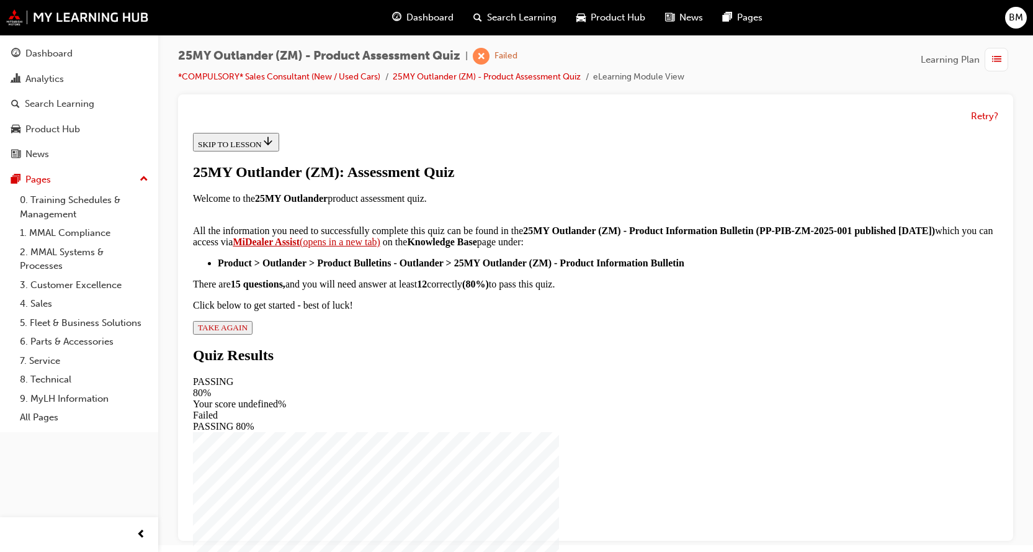
scroll to position [9, 0]
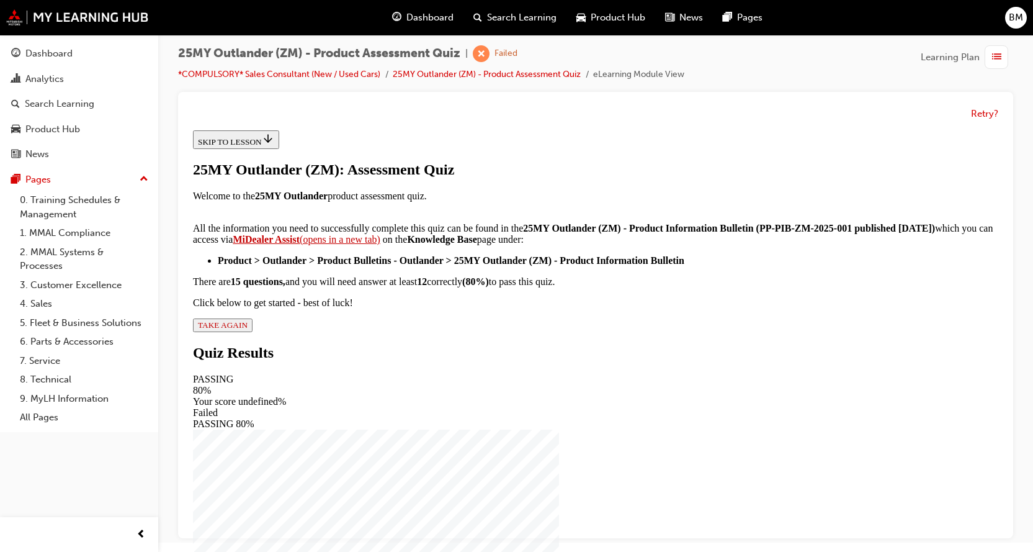
click at [248, 329] on span "TAKE AGAIN" at bounding box center [223, 324] width 50 height 9
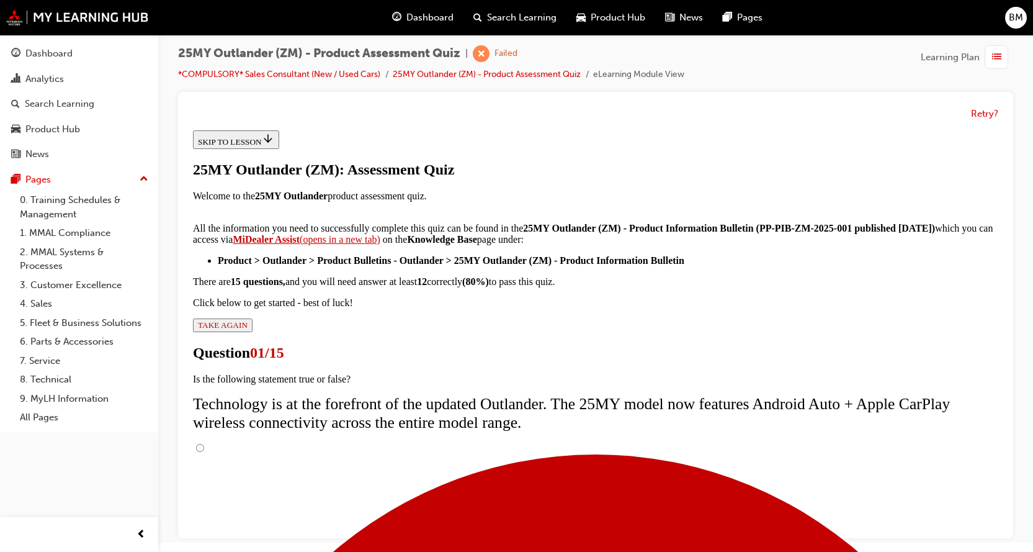
click at [204, 444] on input "True" at bounding box center [200, 448] width 8 height 8
radio input "true"
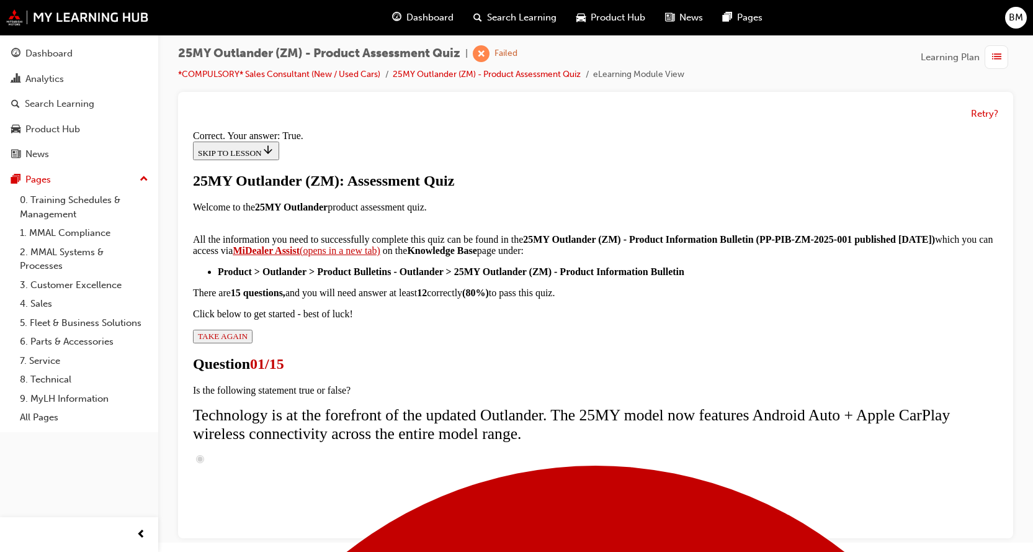
scroll to position [164, 0]
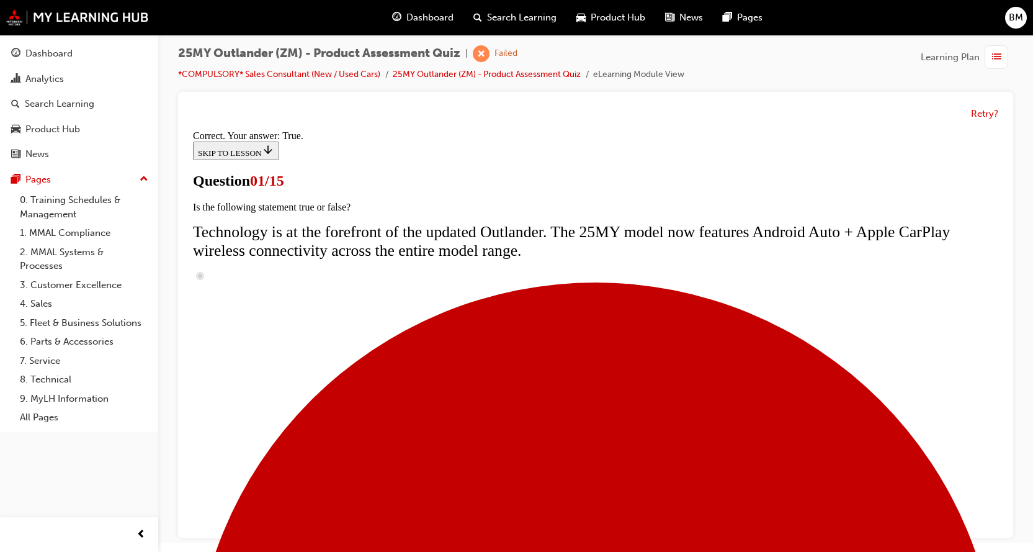
scroll to position [124, 0]
radio input "true"
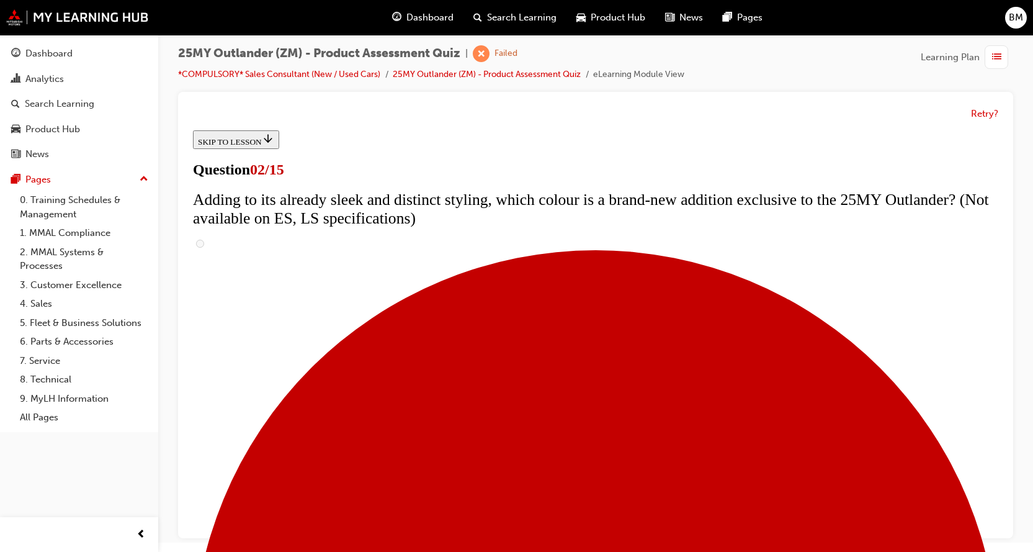
scroll to position [124, 0]
checkbox input "true"
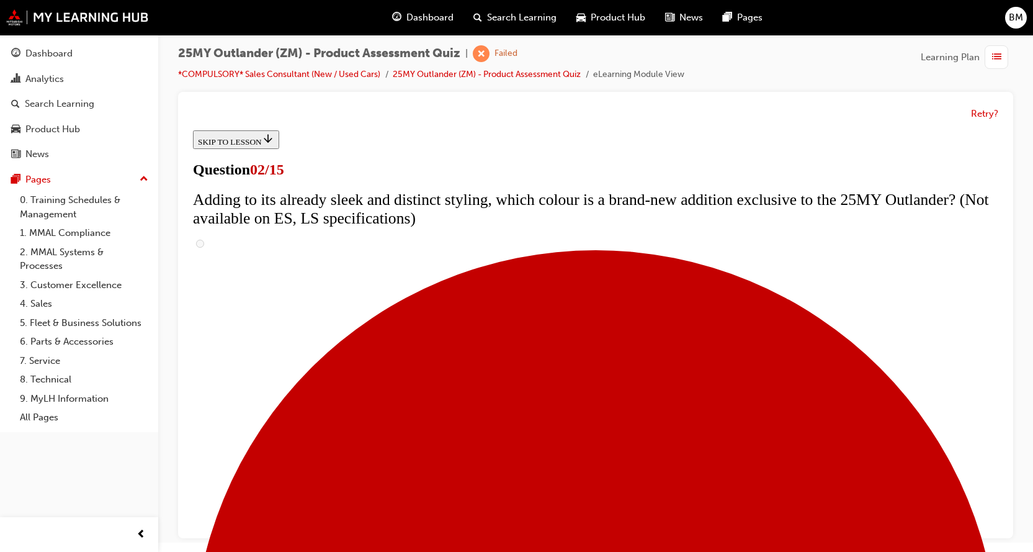
checkbox input "true"
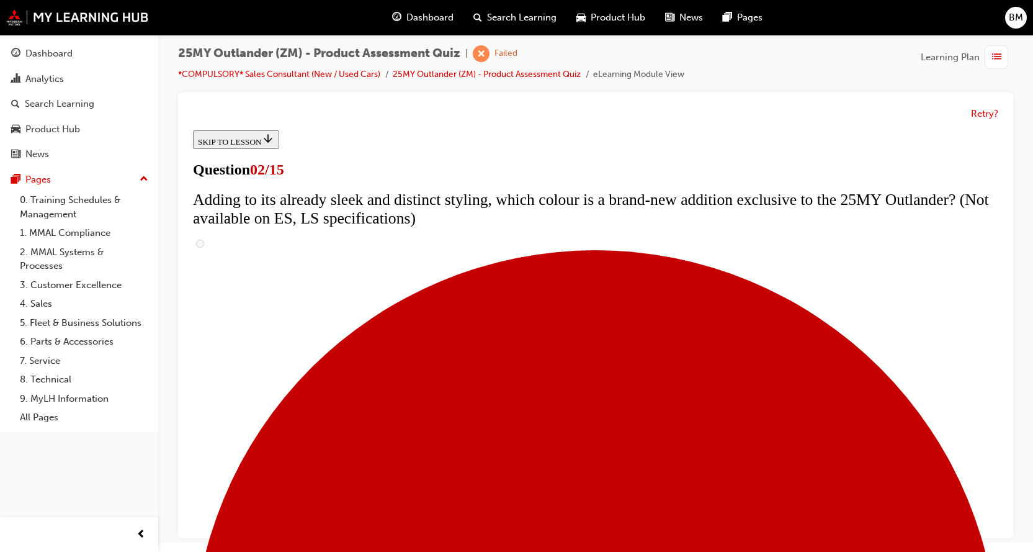
checkbox input "true"
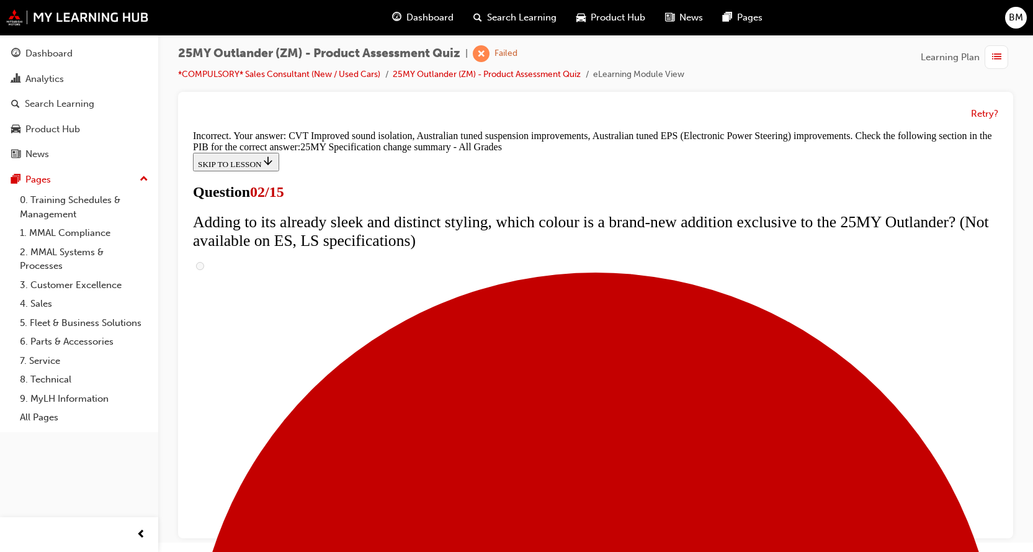
scroll to position [253, 0]
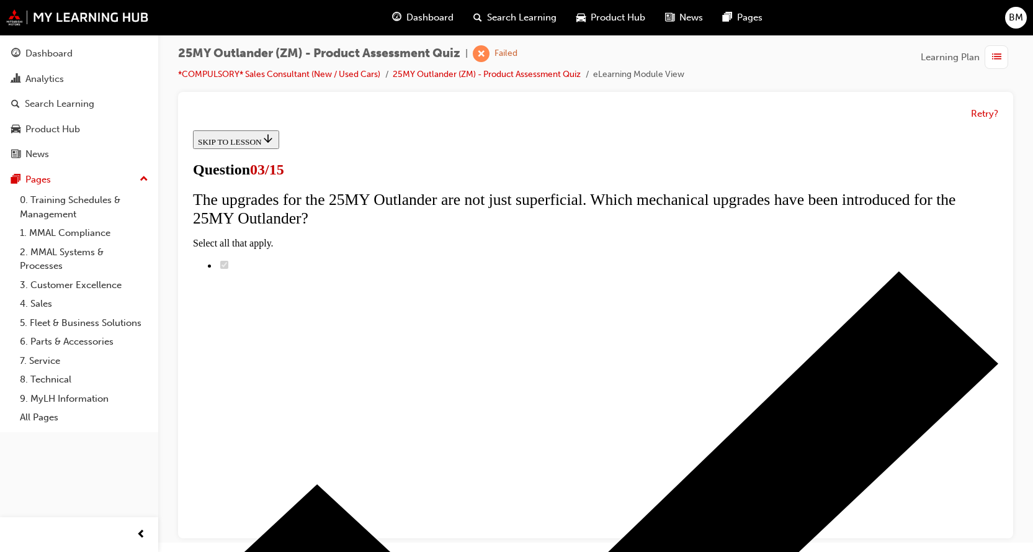
scroll to position [182, 0]
radio input "true"
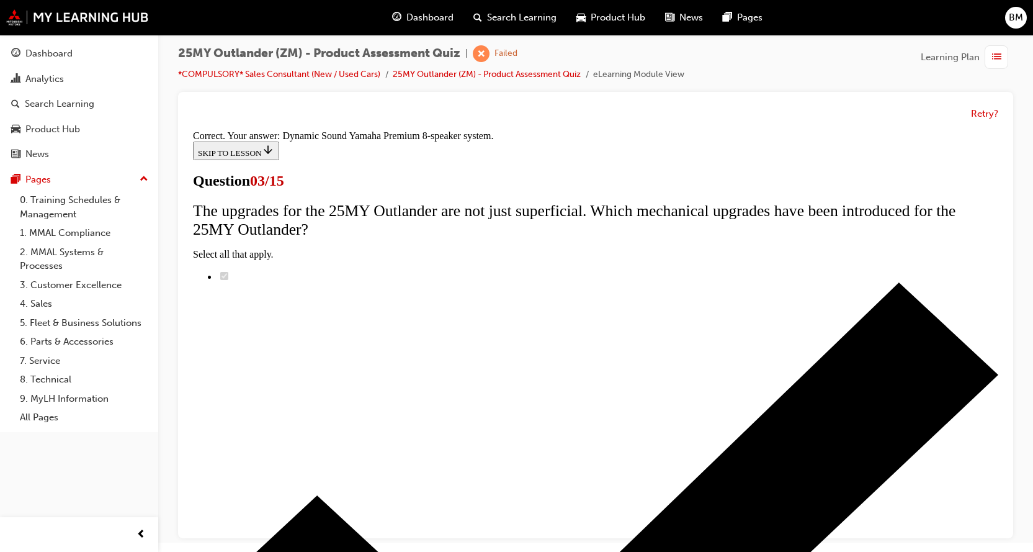
scroll to position [221, 0]
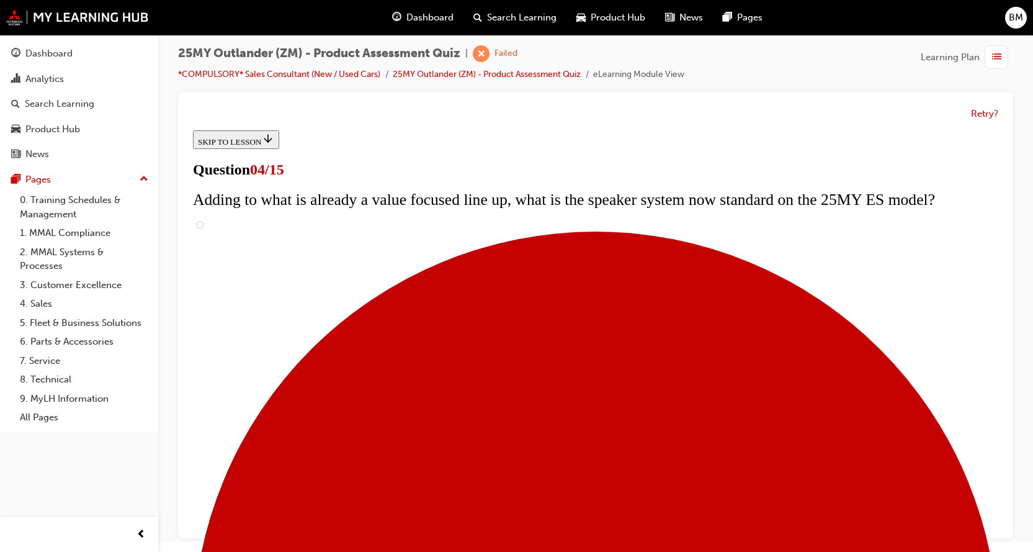
scroll to position [187, 0]
checkbox input "true"
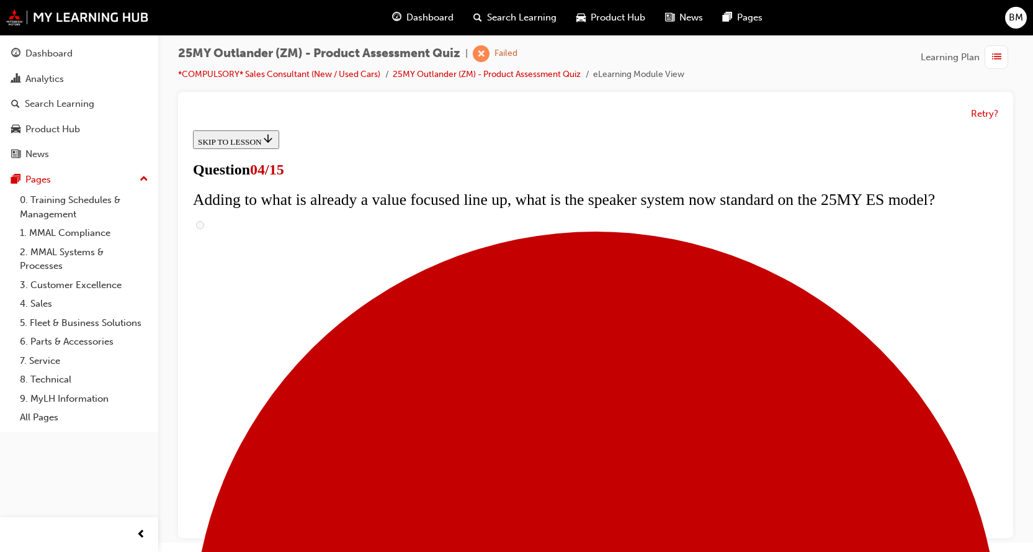
checkbox input "true"
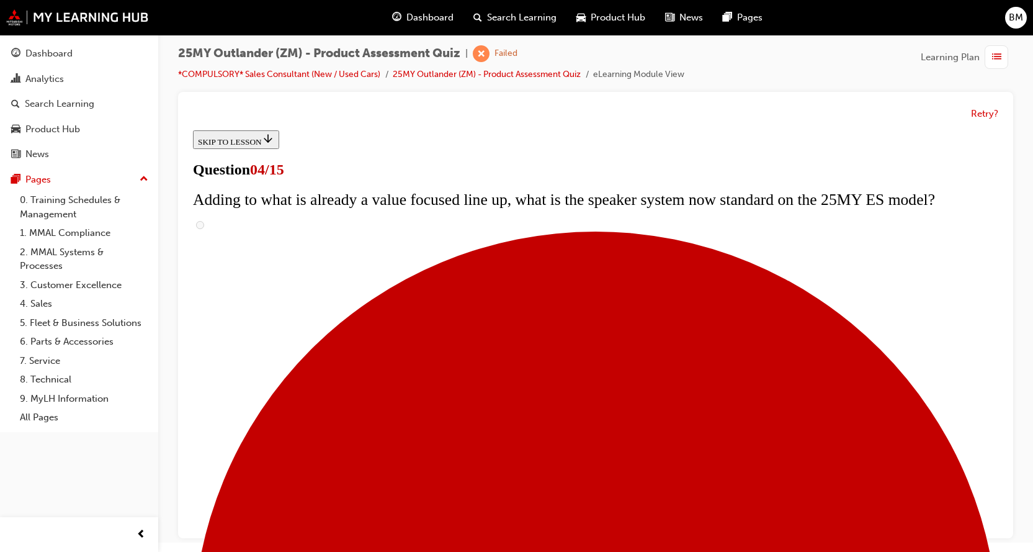
checkbox input "true"
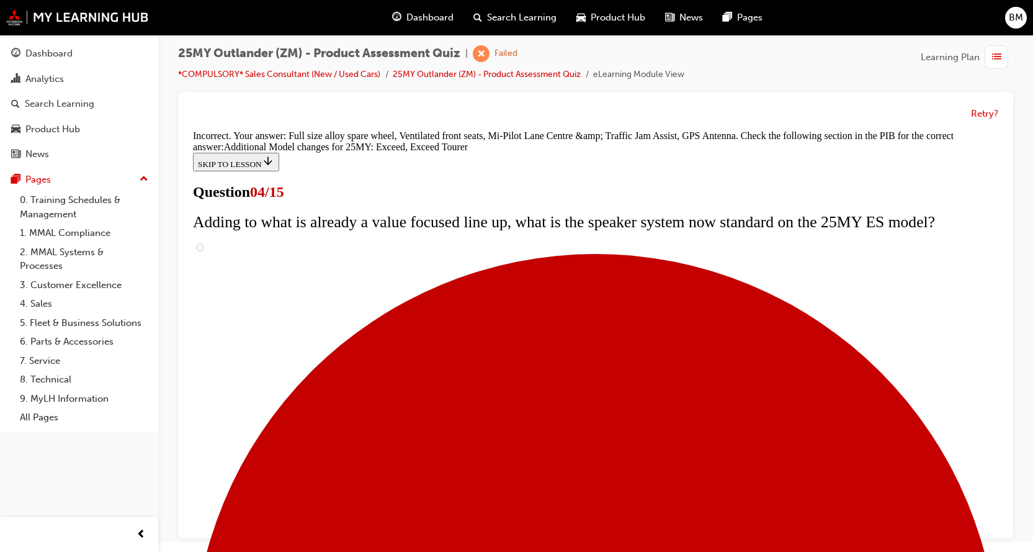
scroll to position [488, 0]
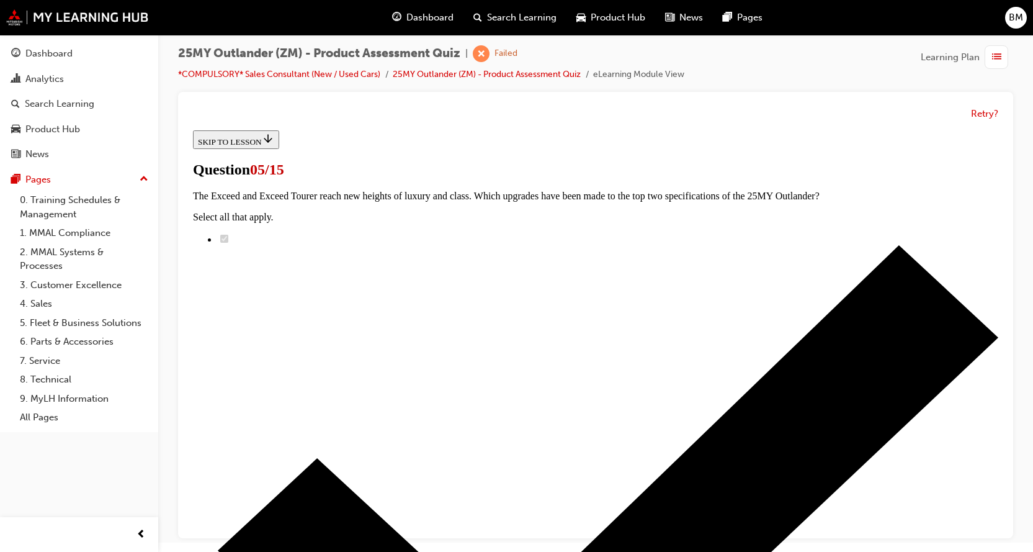
scroll to position [248, 0]
radio input "true"
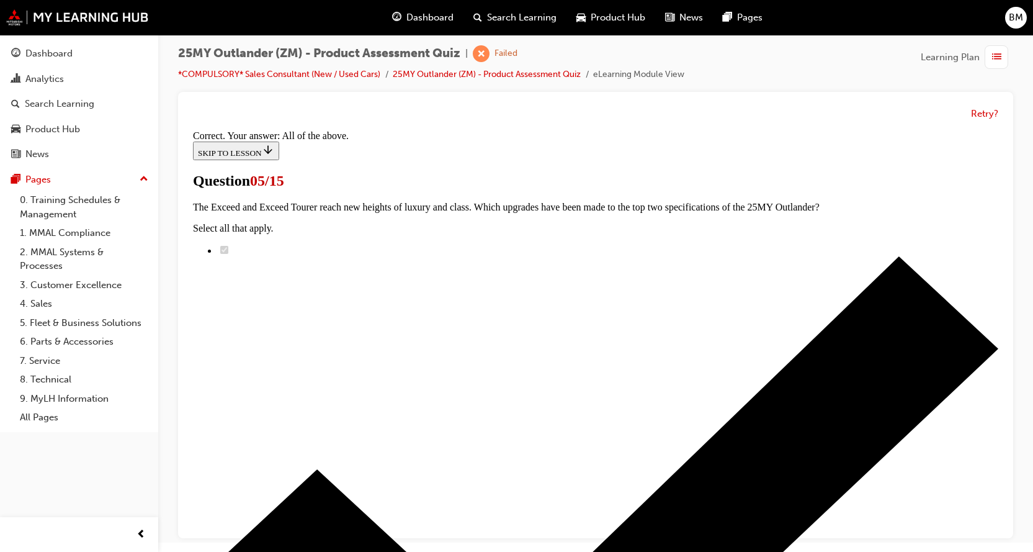
scroll to position [320, 0]
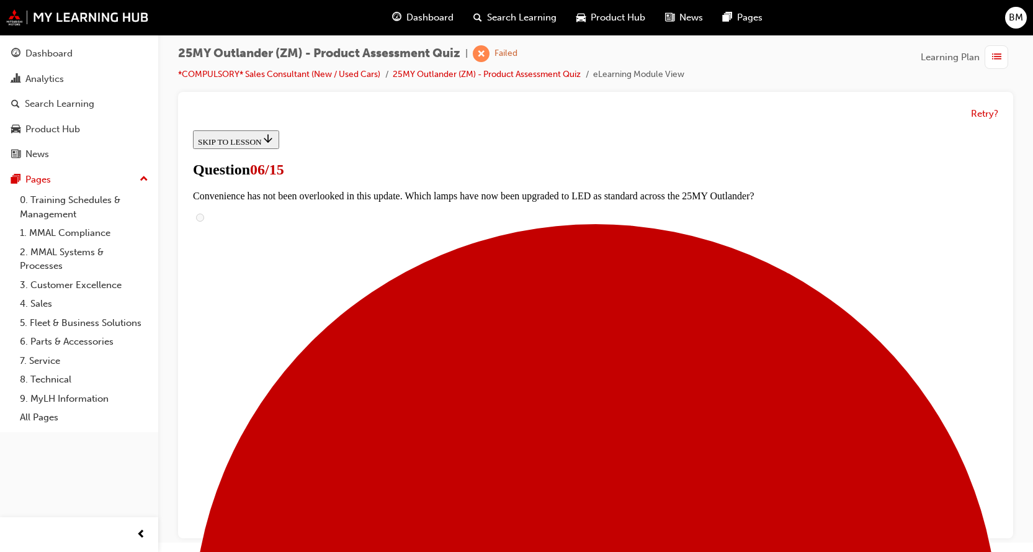
scroll to position [372, 0]
radio input "true"
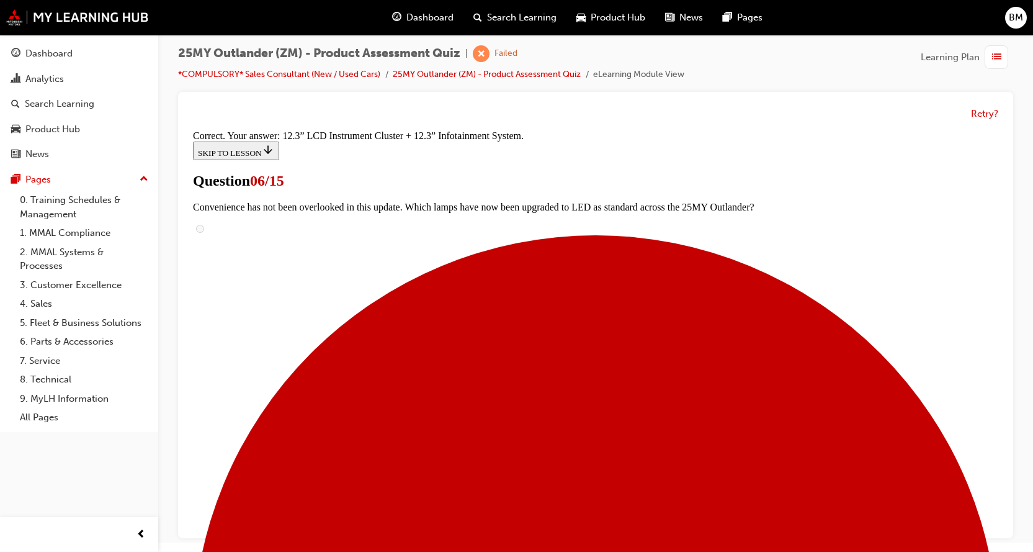
scroll to position [437, 0]
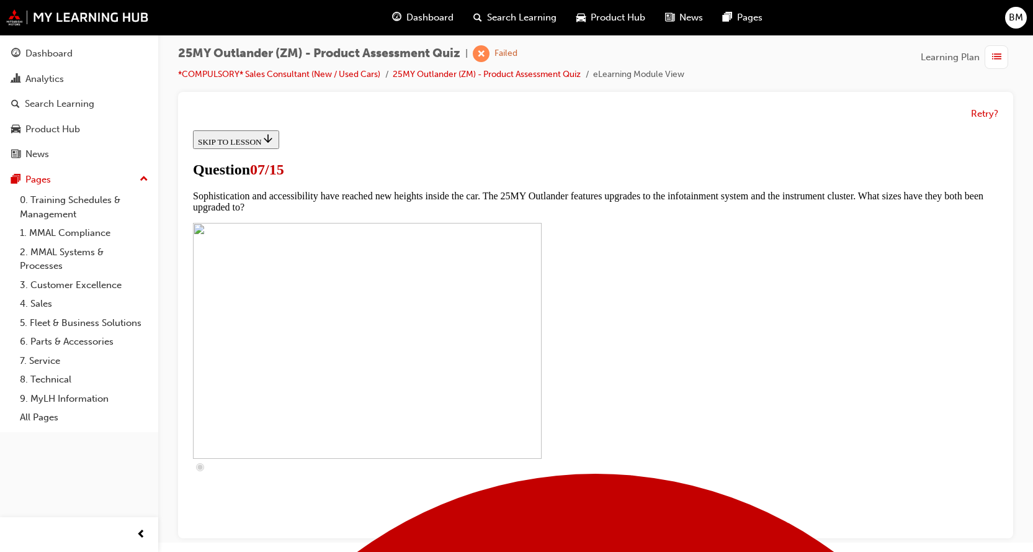
scroll to position [310, 0]
checkbox input "true"
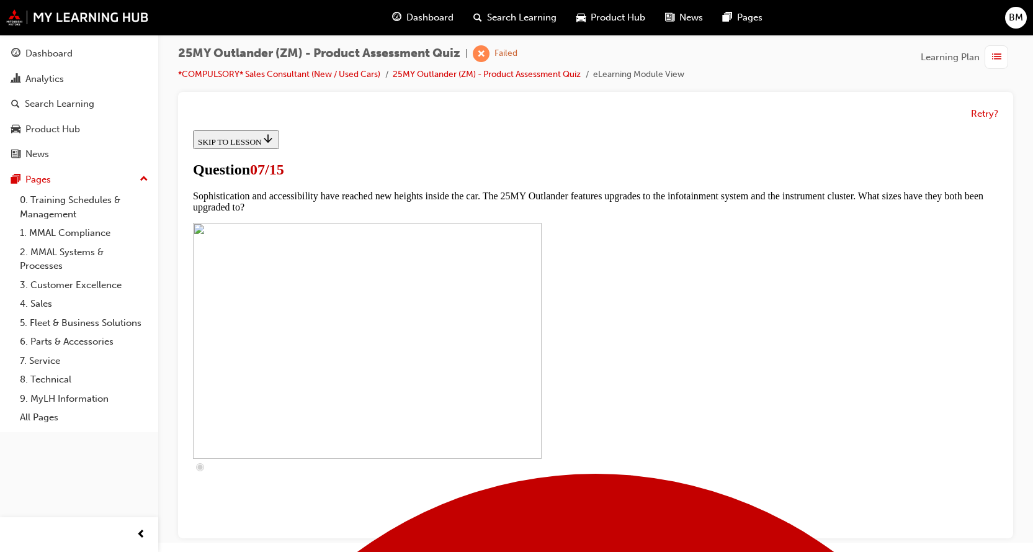
checkbox input "true"
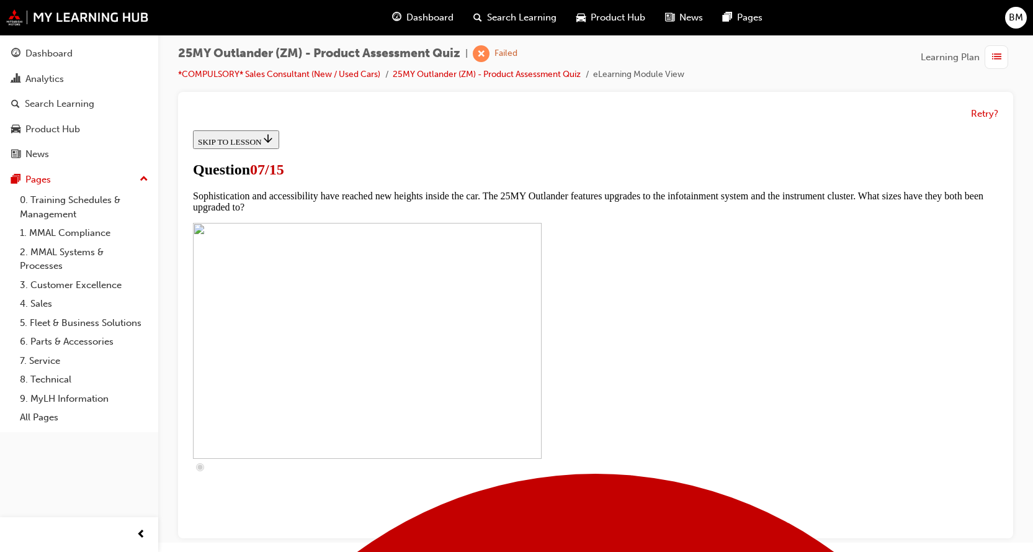
scroll to position [540, 0]
checkbox input "true"
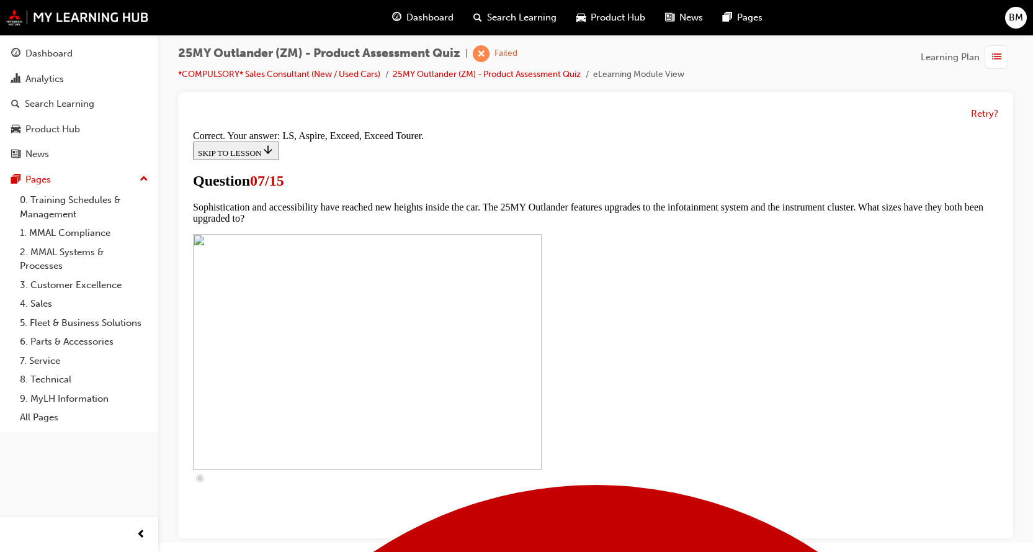
scroll to position [579, 0]
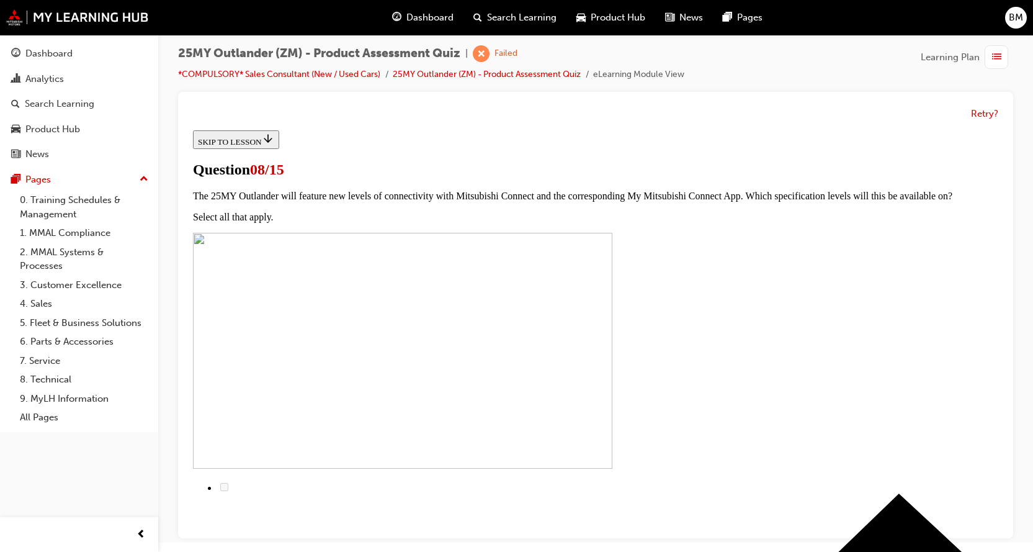
scroll to position [124, 0]
radio input "true"
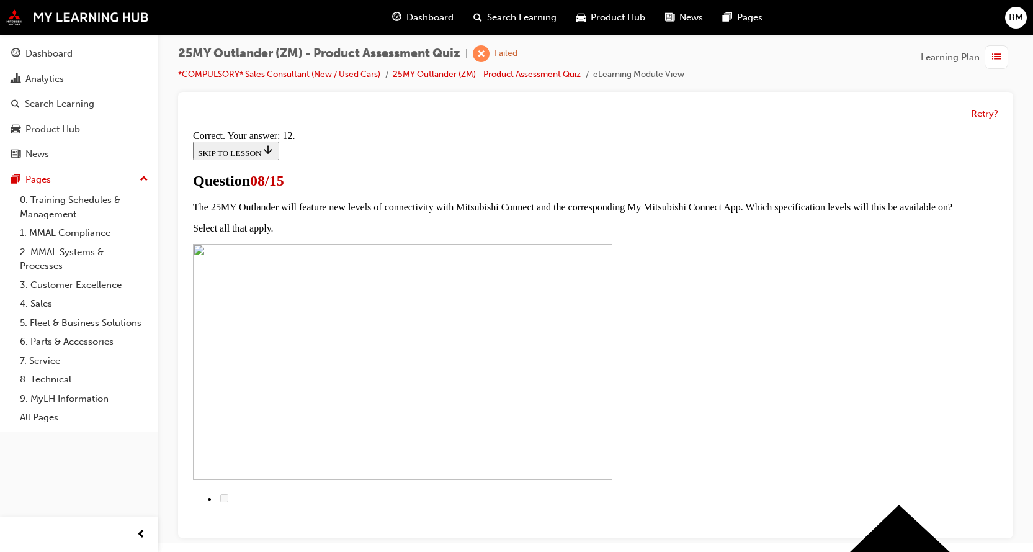
scroll to position [221, 0]
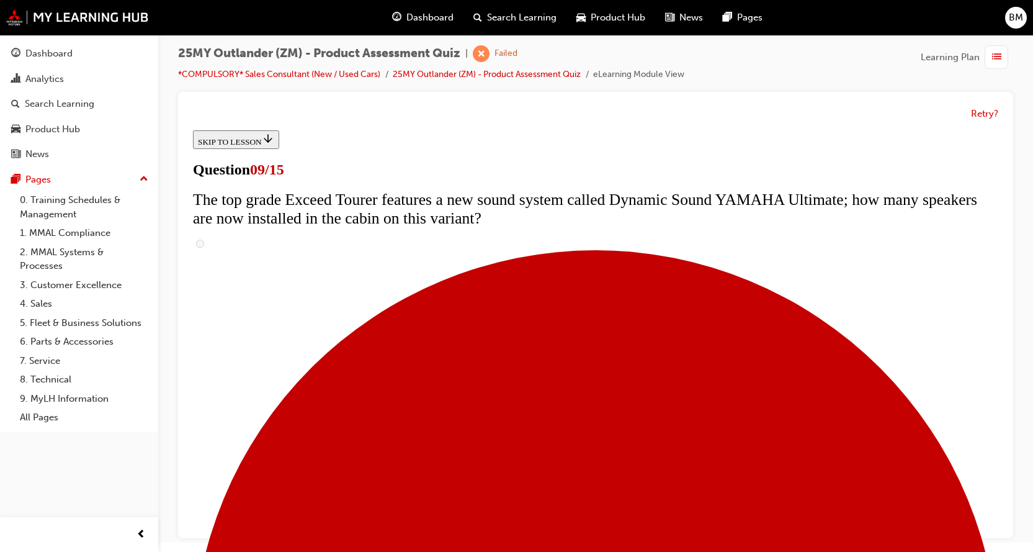
scroll to position [558, 0]
radio input "true"
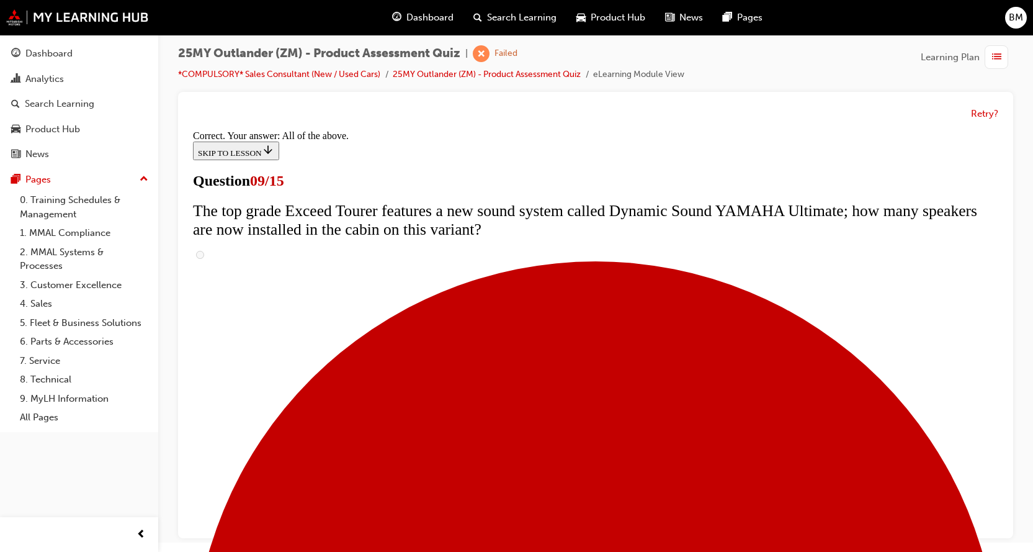
scroll to position [665, 0]
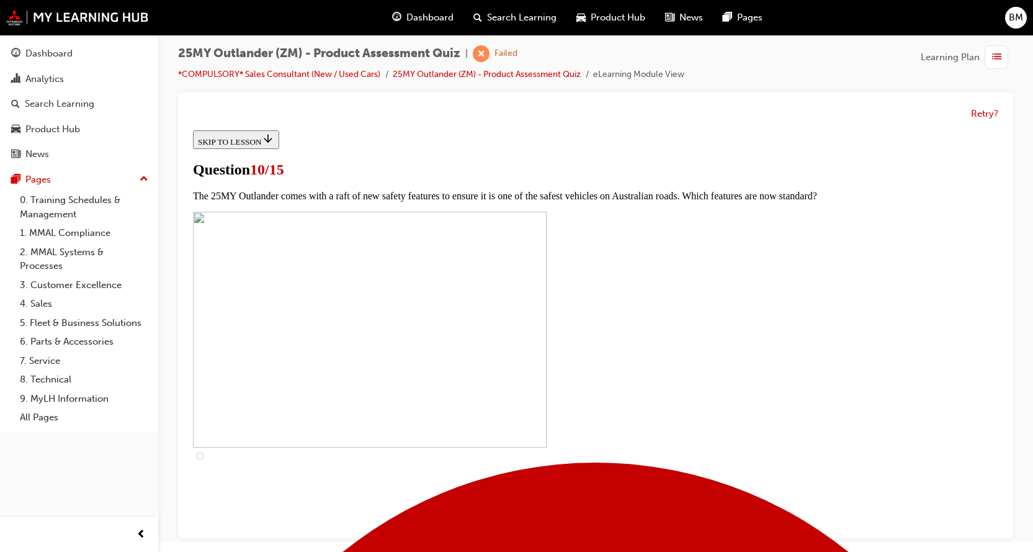
scroll to position [310, 0]
checkbox input "true"
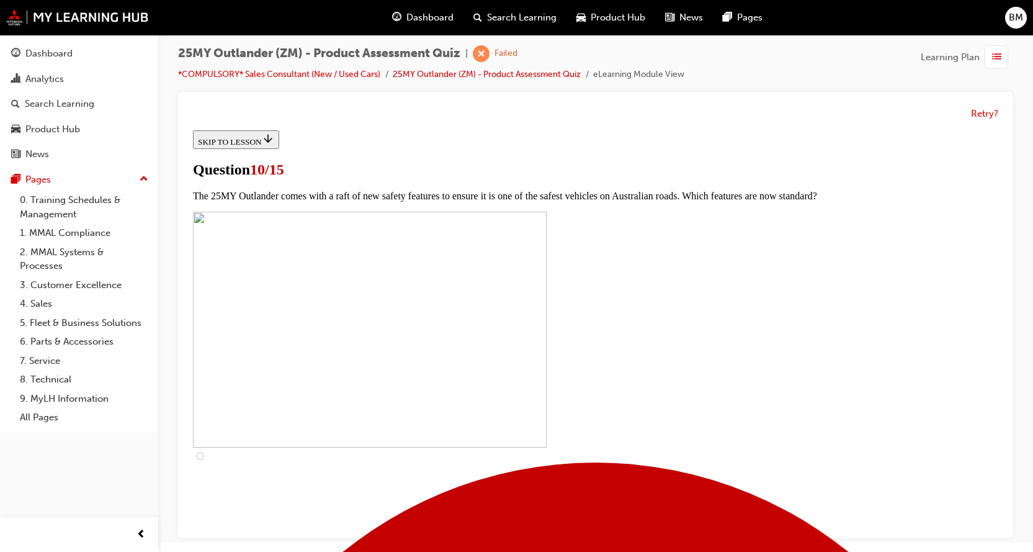
checkbox input "true"
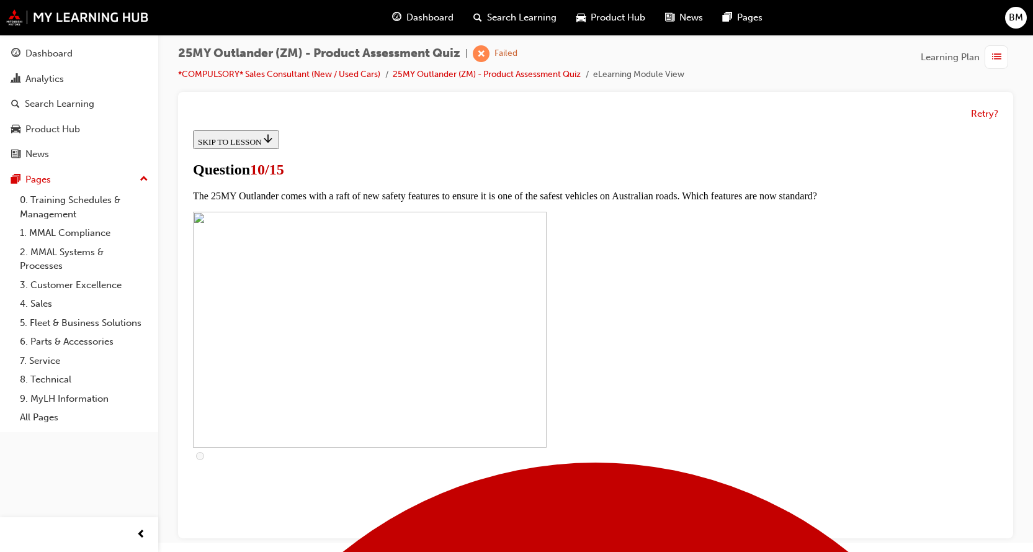
scroll to position [372, 0]
checkbox input "true"
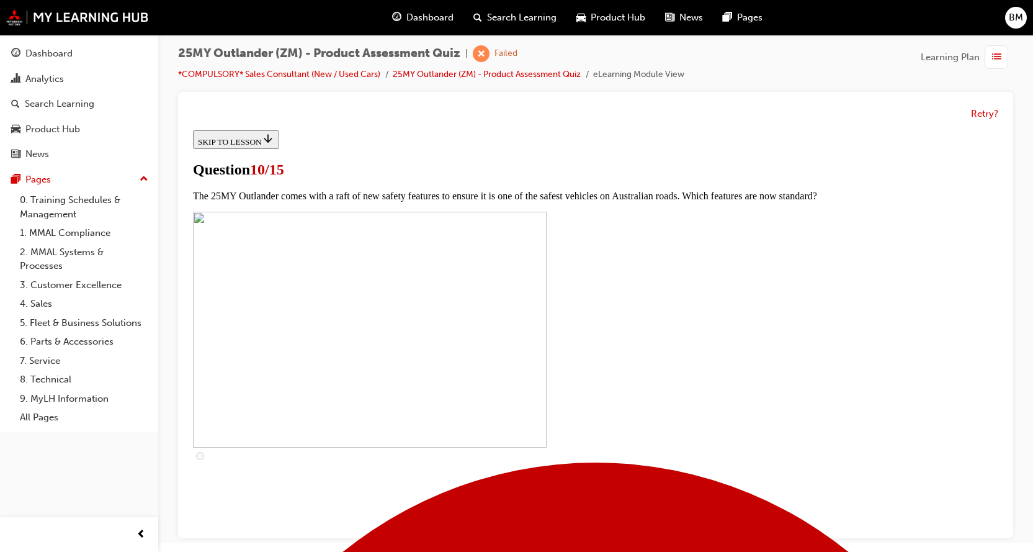
checkbox input "true"
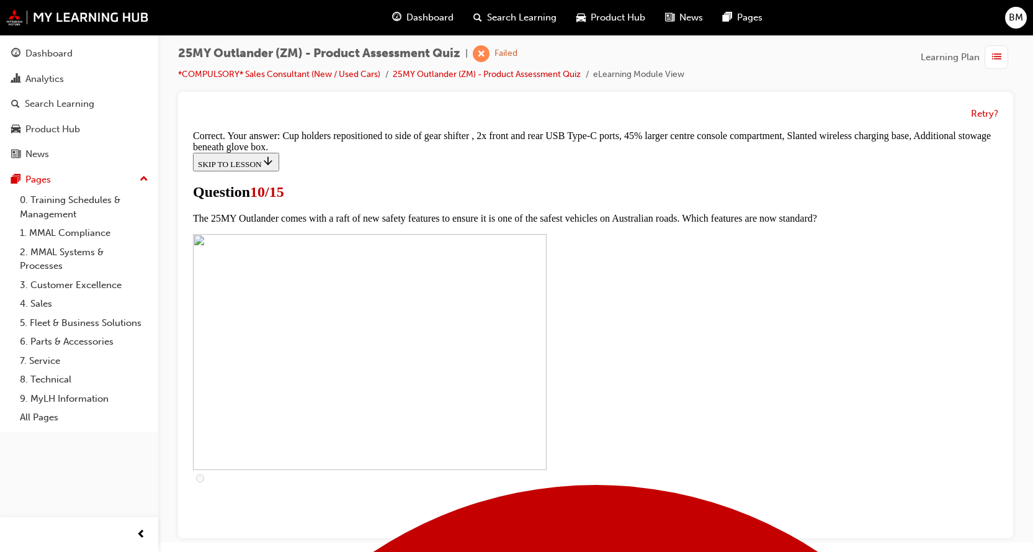
scroll to position [548, 0]
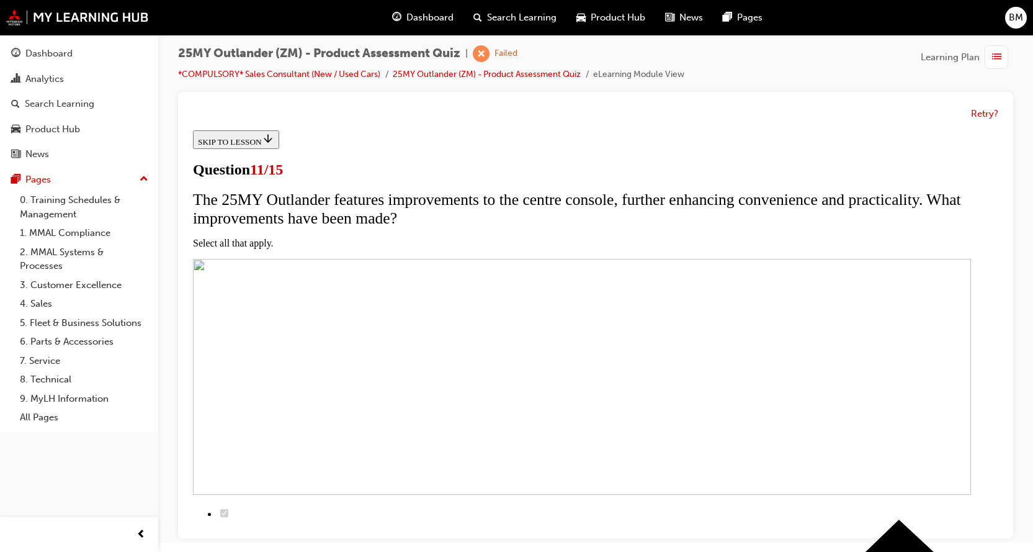
scroll to position [186, 0]
checkbox input "true"
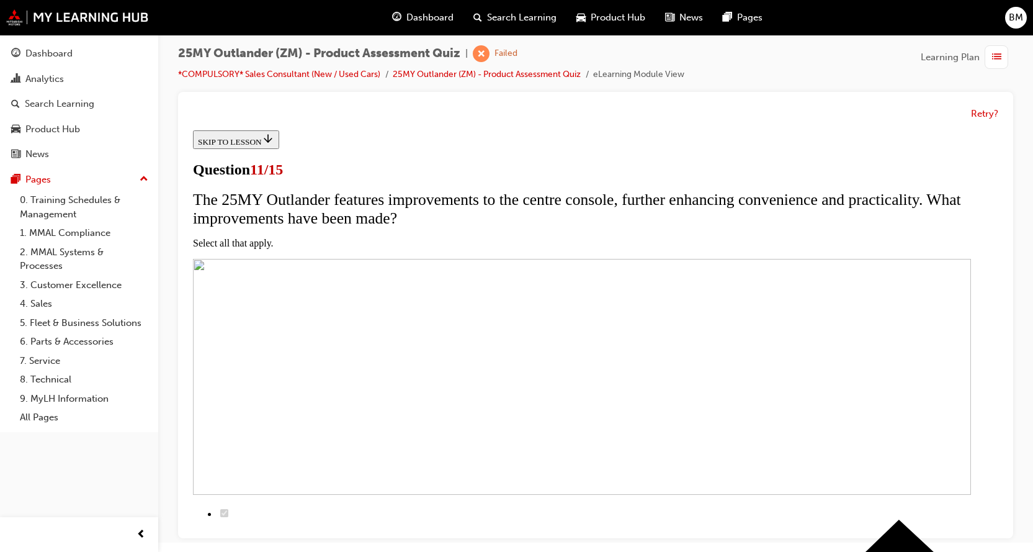
checkbox input "true"
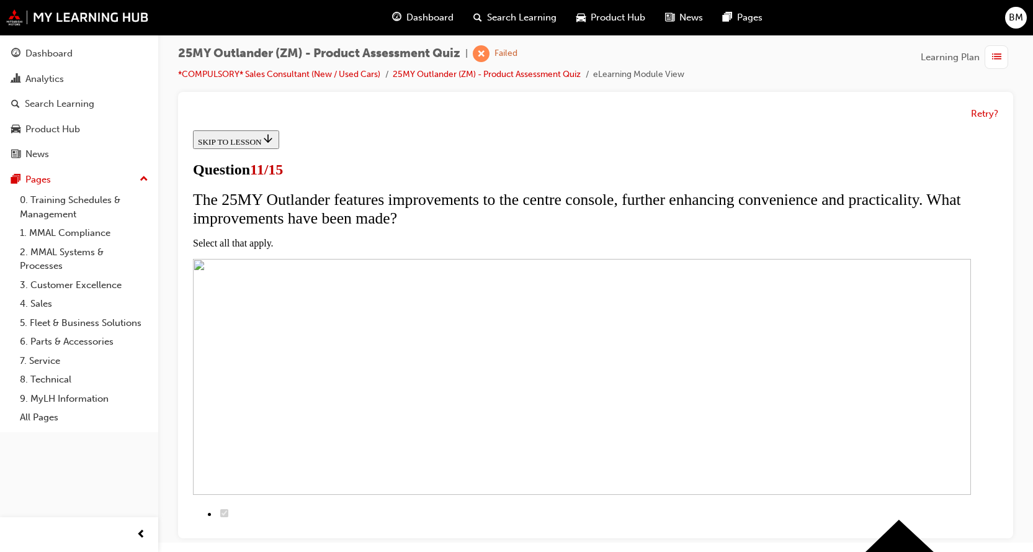
checkbox input "true"
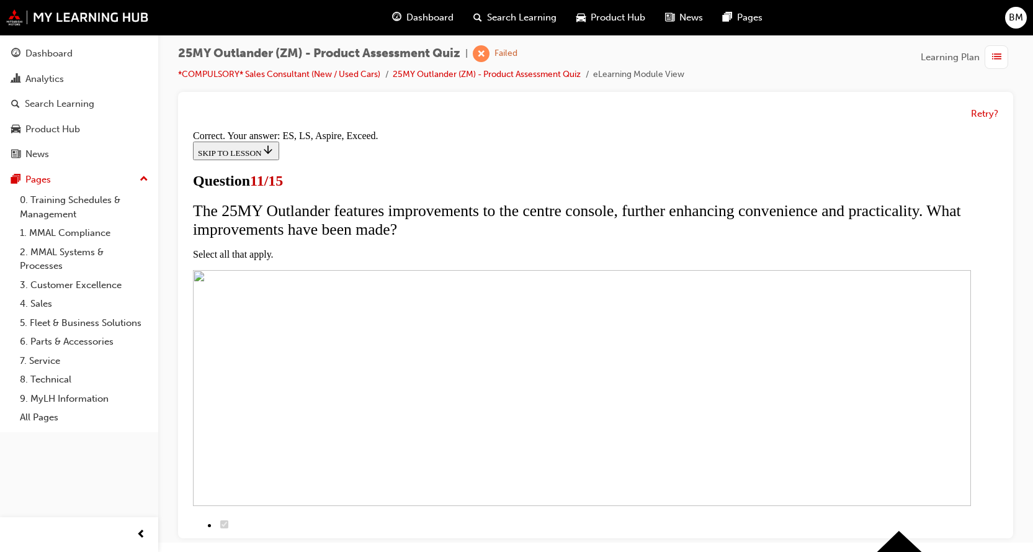
scroll to position [313, 0]
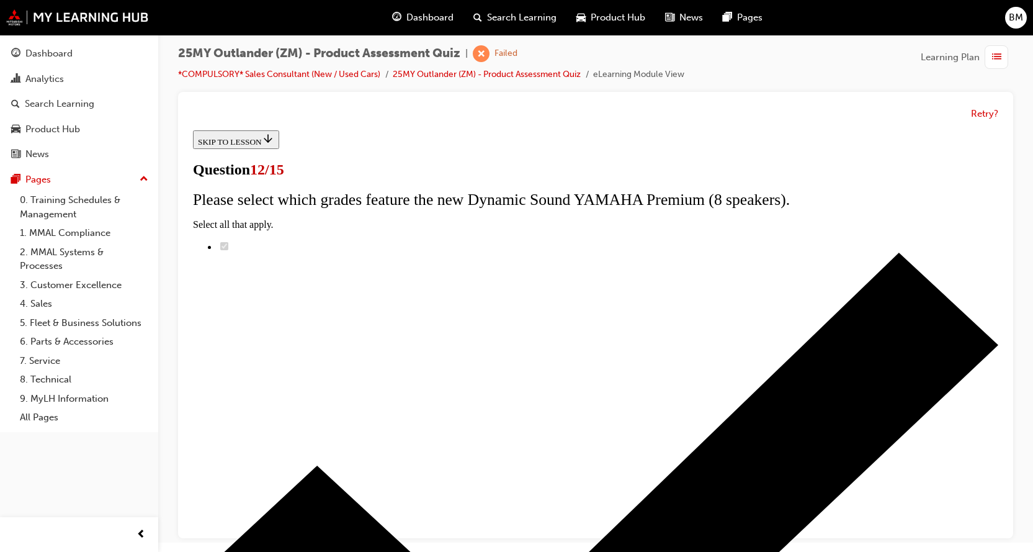
scroll to position [99, 0]
radio input "true"
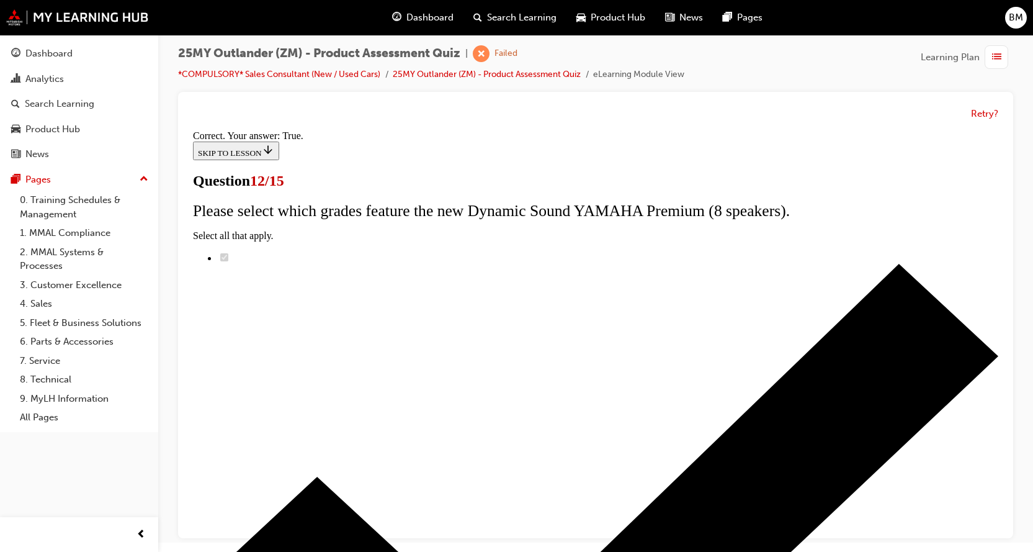
scroll to position [164, 0]
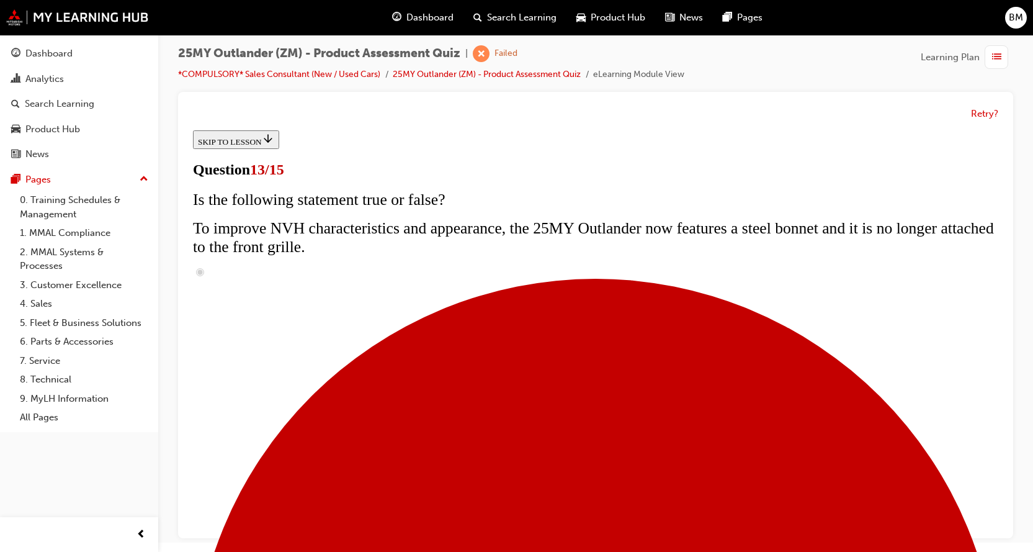
scroll to position [248, 0]
radio input "true"
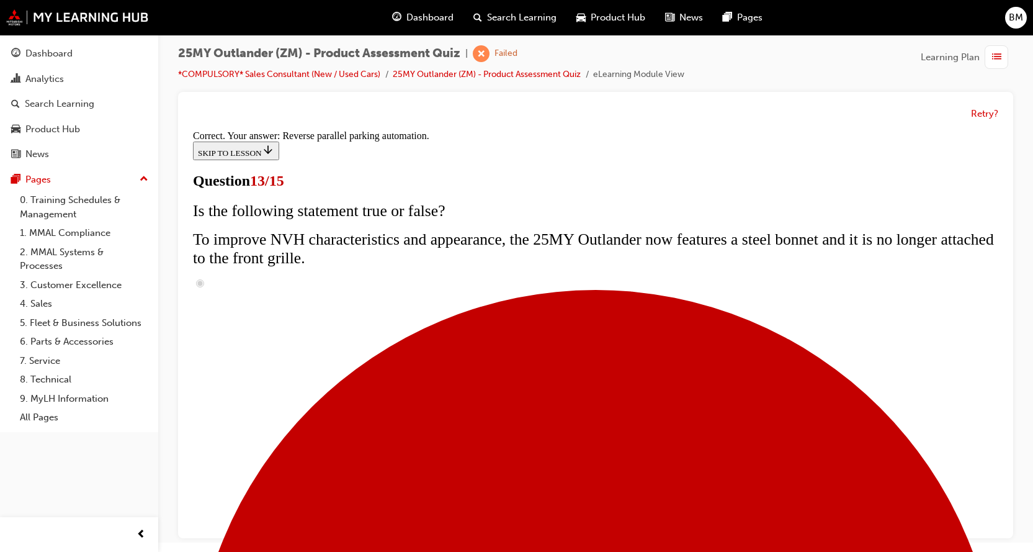
scroll to position [341, 0]
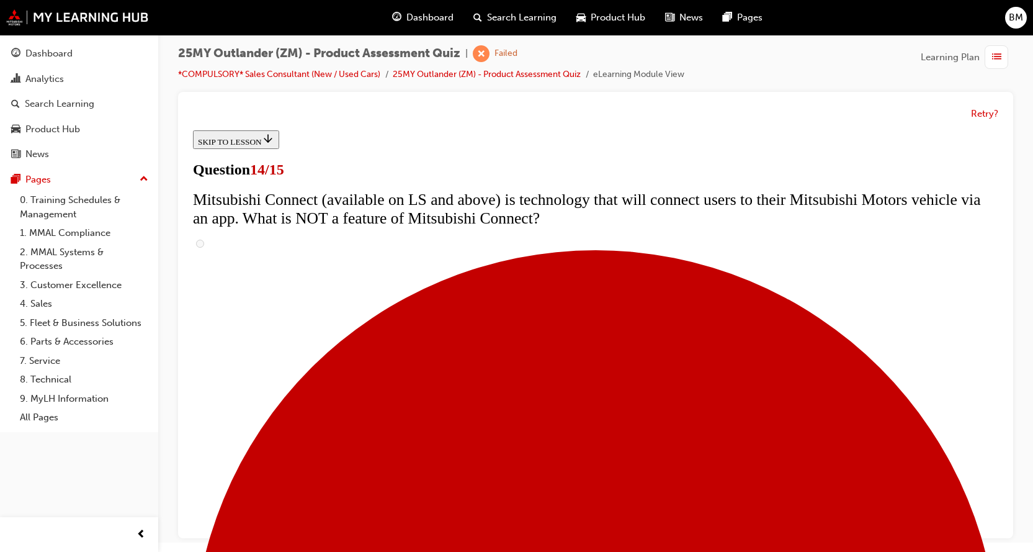
scroll to position [496, 0]
radio input "true"
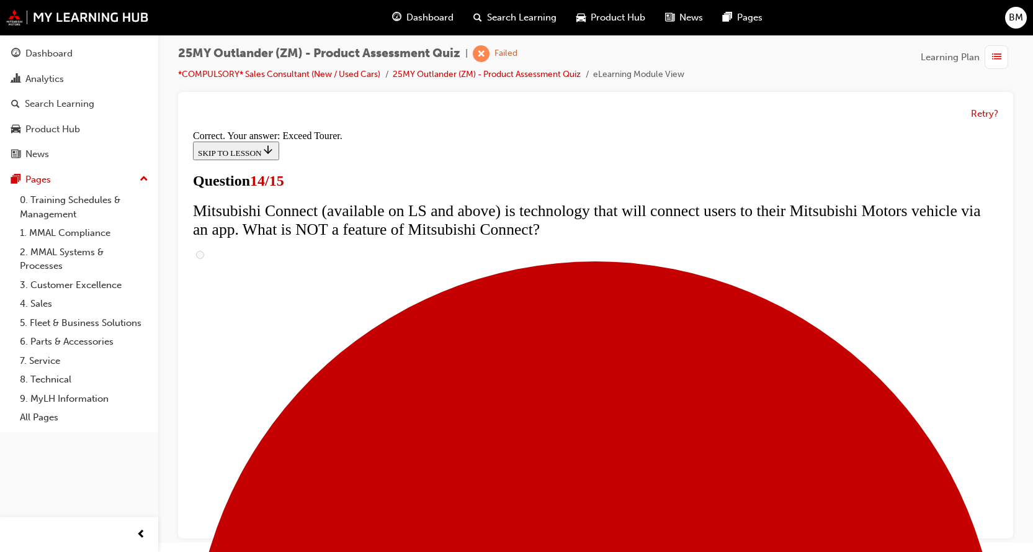
scroll to position [537, 0]
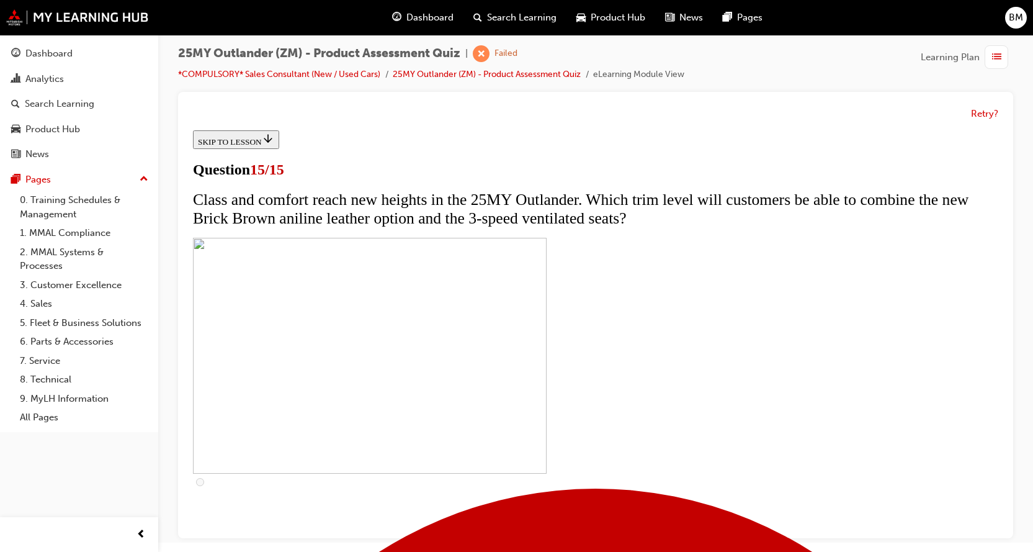
scroll to position [206, 0]
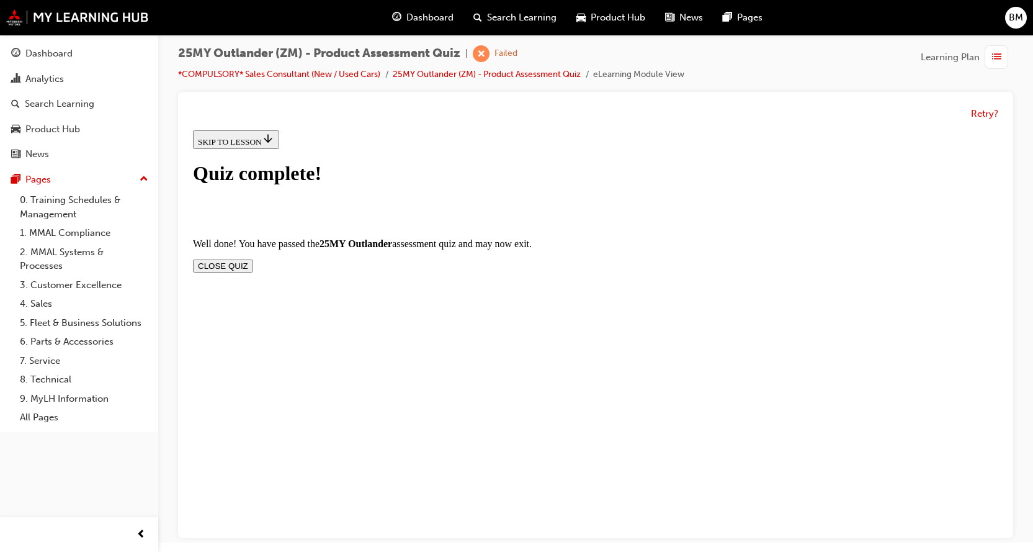
click at [253, 259] on button "CLOSE QUIZ" at bounding box center [223, 265] width 60 height 13
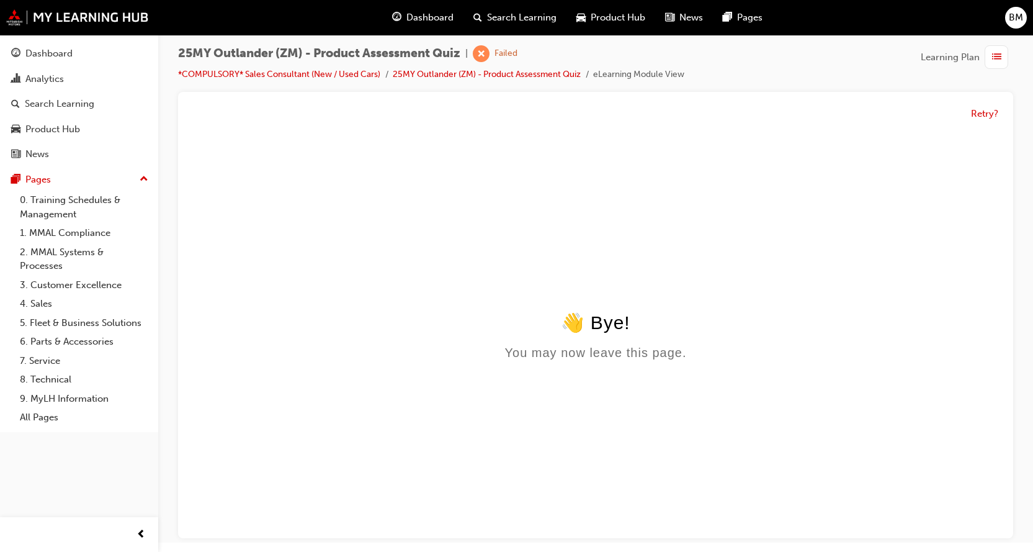
scroll to position [0, 0]
click at [34, 50] on div "Dashboard" at bounding box center [48, 54] width 47 height 14
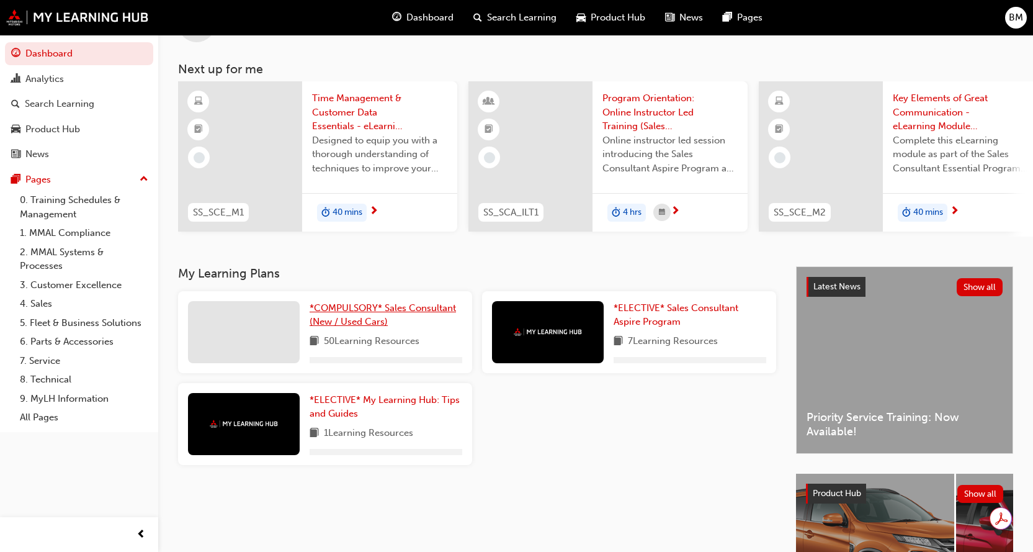
scroll to position [124, 0]
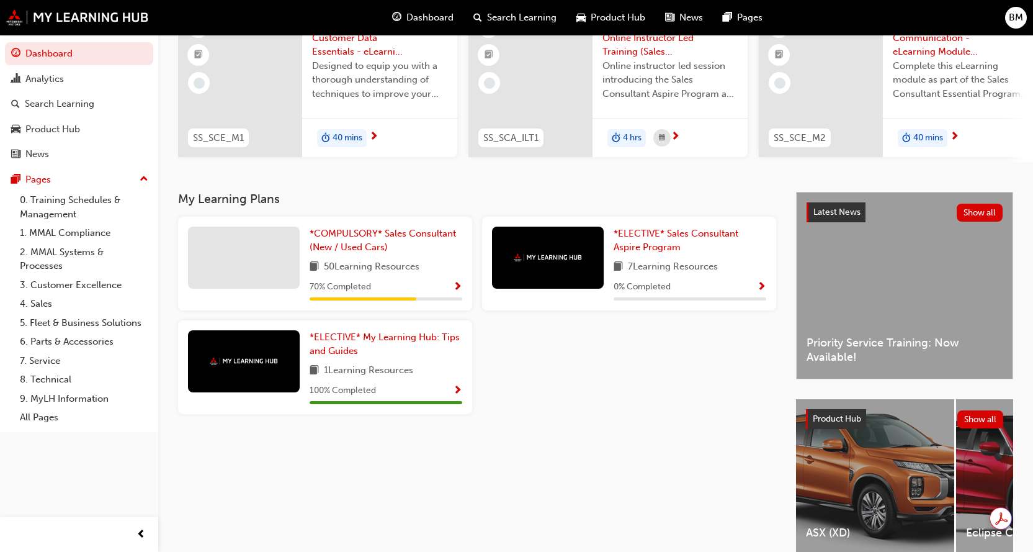
click at [459, 287] on span "Show Progress" at bounding box center [457, 287] width 9 height 11
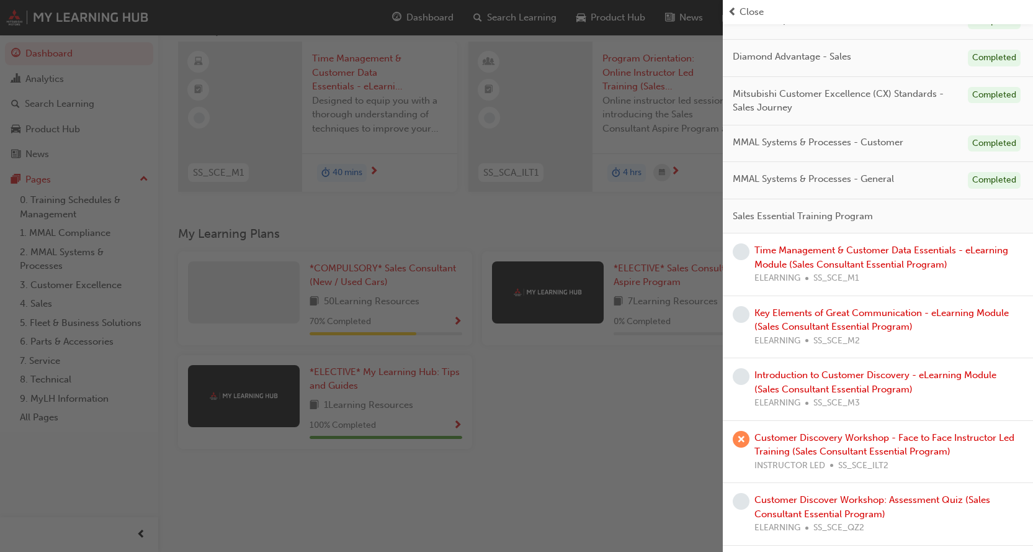
scroll to position [0, 0]
